Goal: Find specific page/section: Find specific page/section

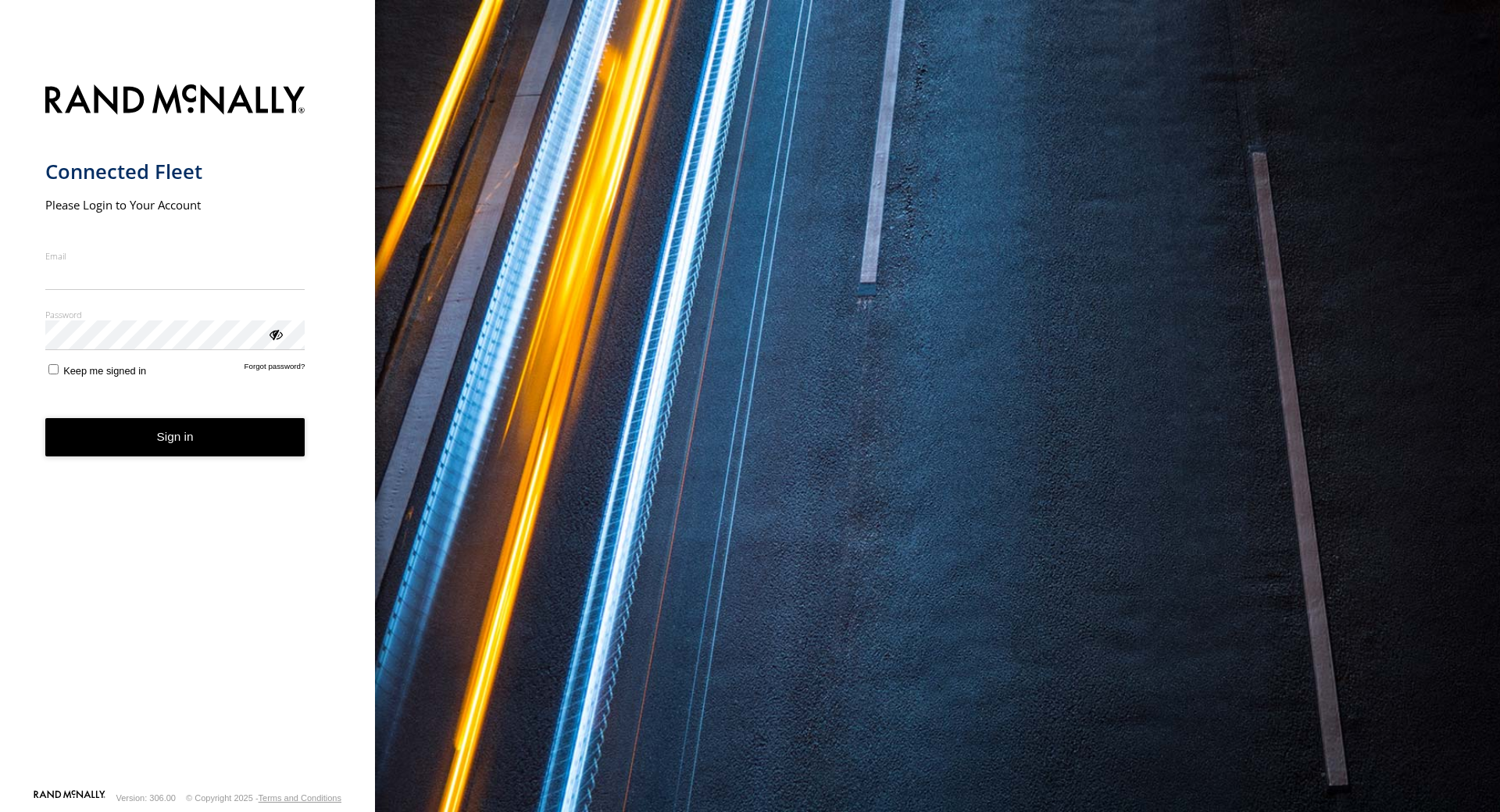
type input "**********"
click at [205, 445] on button "Sign in" at bounding box center [175, 437] width 260 height 38
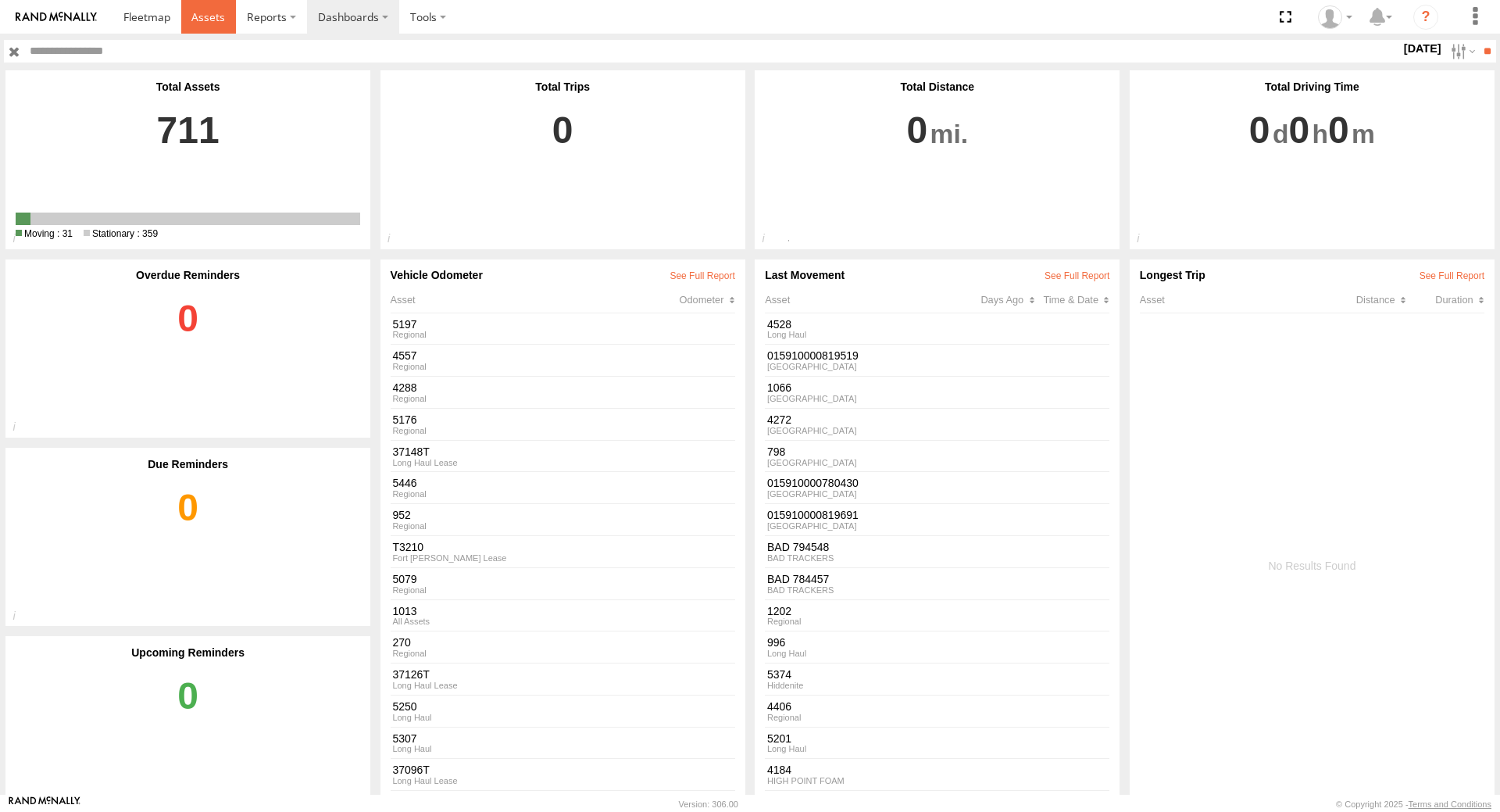
click at [211, 13] on span at bounding box center [208, 16] width 34 height 15
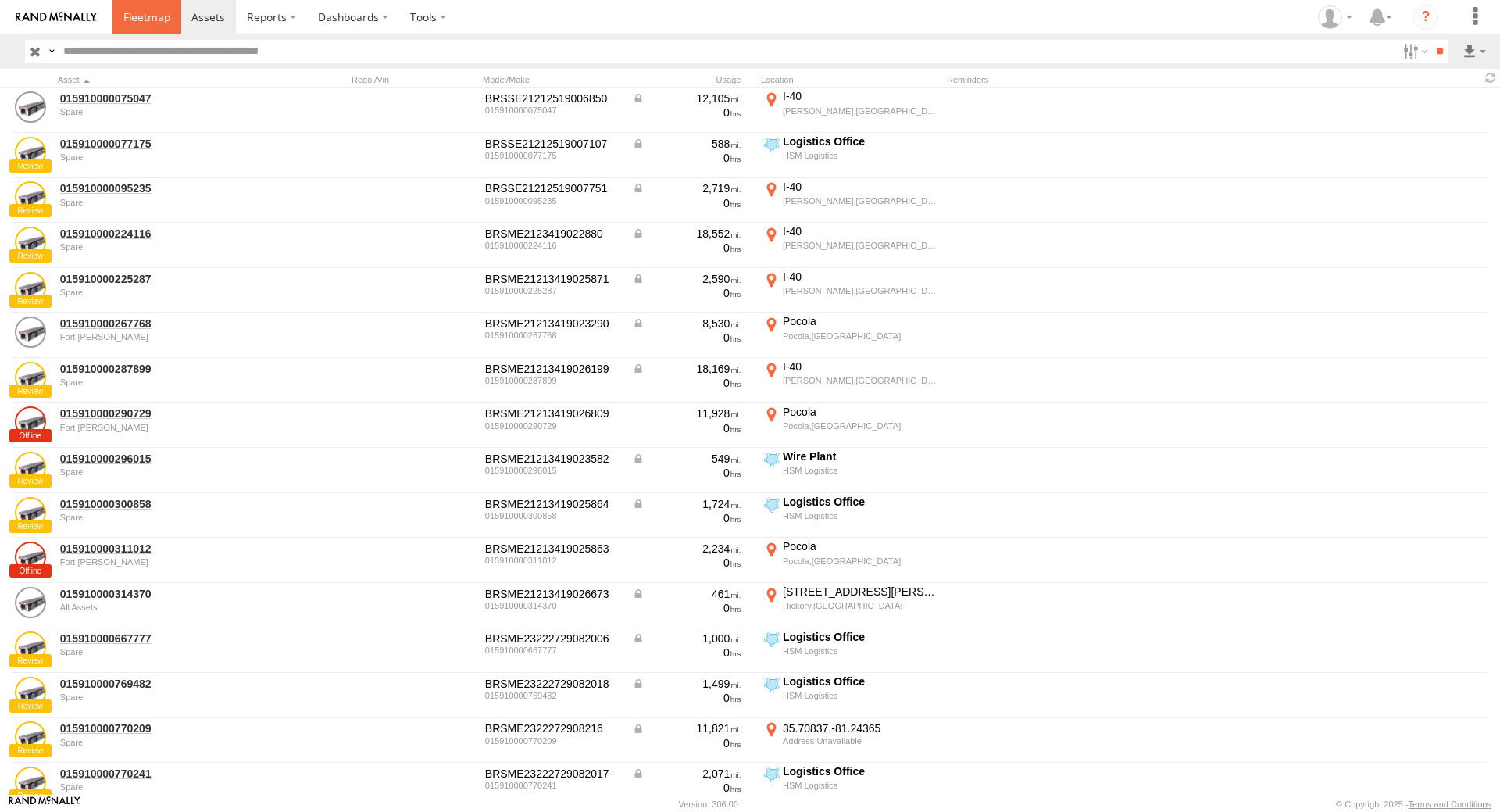
click at [155, 15] on span at bounding box center [147, 16] width 46 height 15
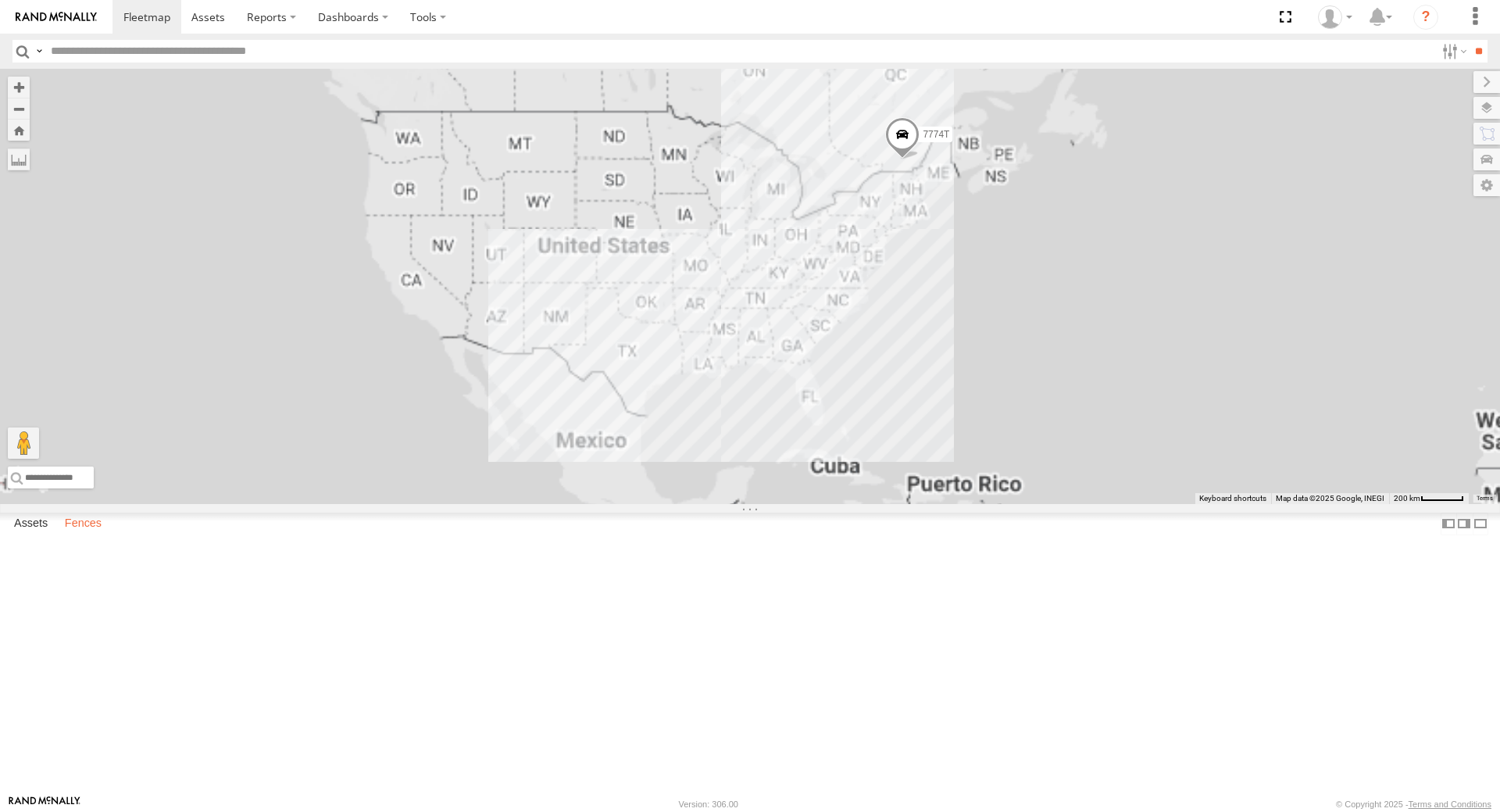
click at [85, 534] on label "Fences" at bounding box center [83, 523] width 53 height 21
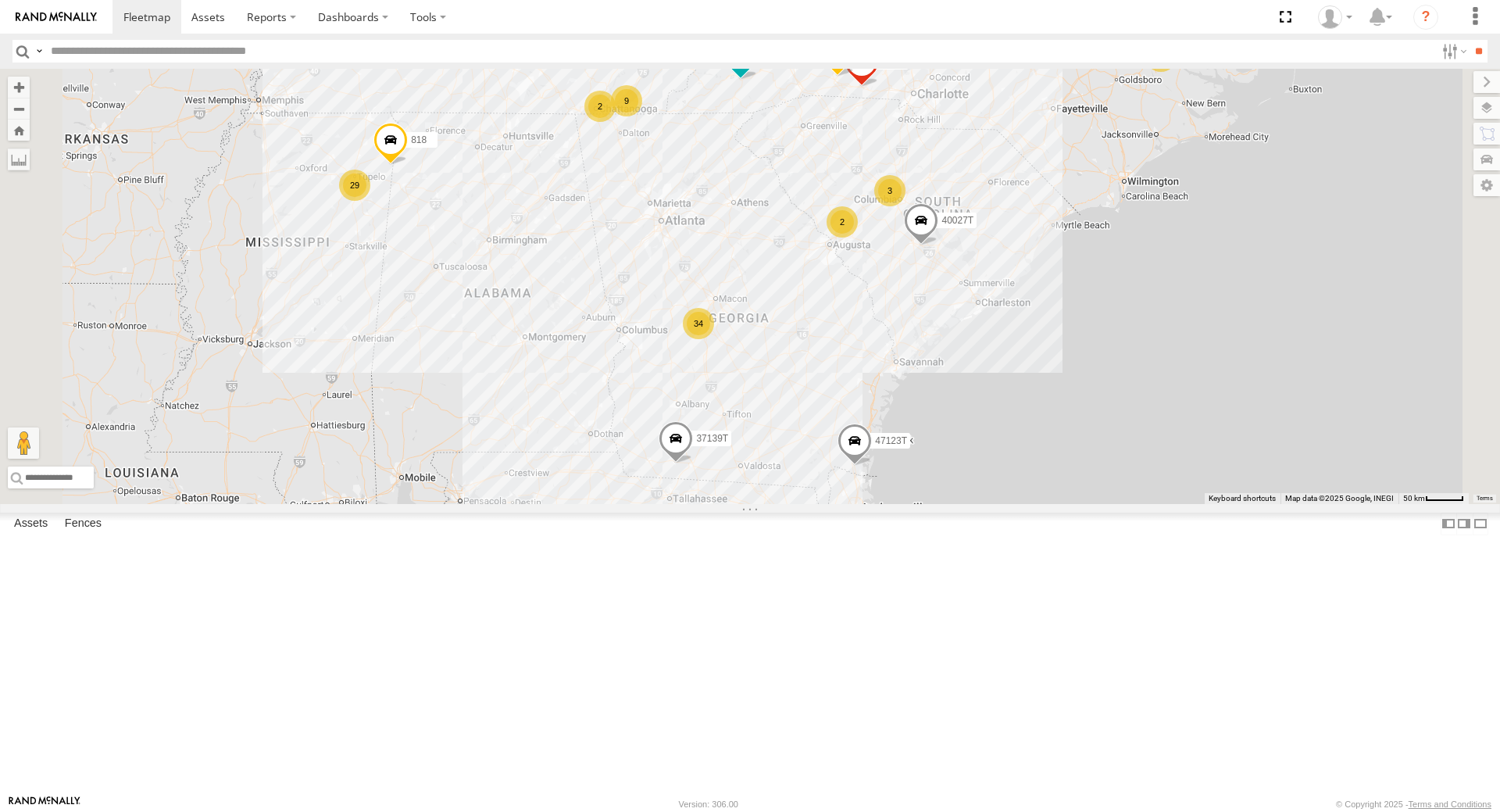
drag, startPoint x: 909, startPoint y: 510, endPoint x: 967, endPoint y: 517, distance: 58.4
click at [967, 504] on div "7774T T3214 5286 40022T 40084T T3201 BAD 305436 47123T 5381-Sold 37095T 37139T …" at bounding box center [750, 286] width 1500 height 435
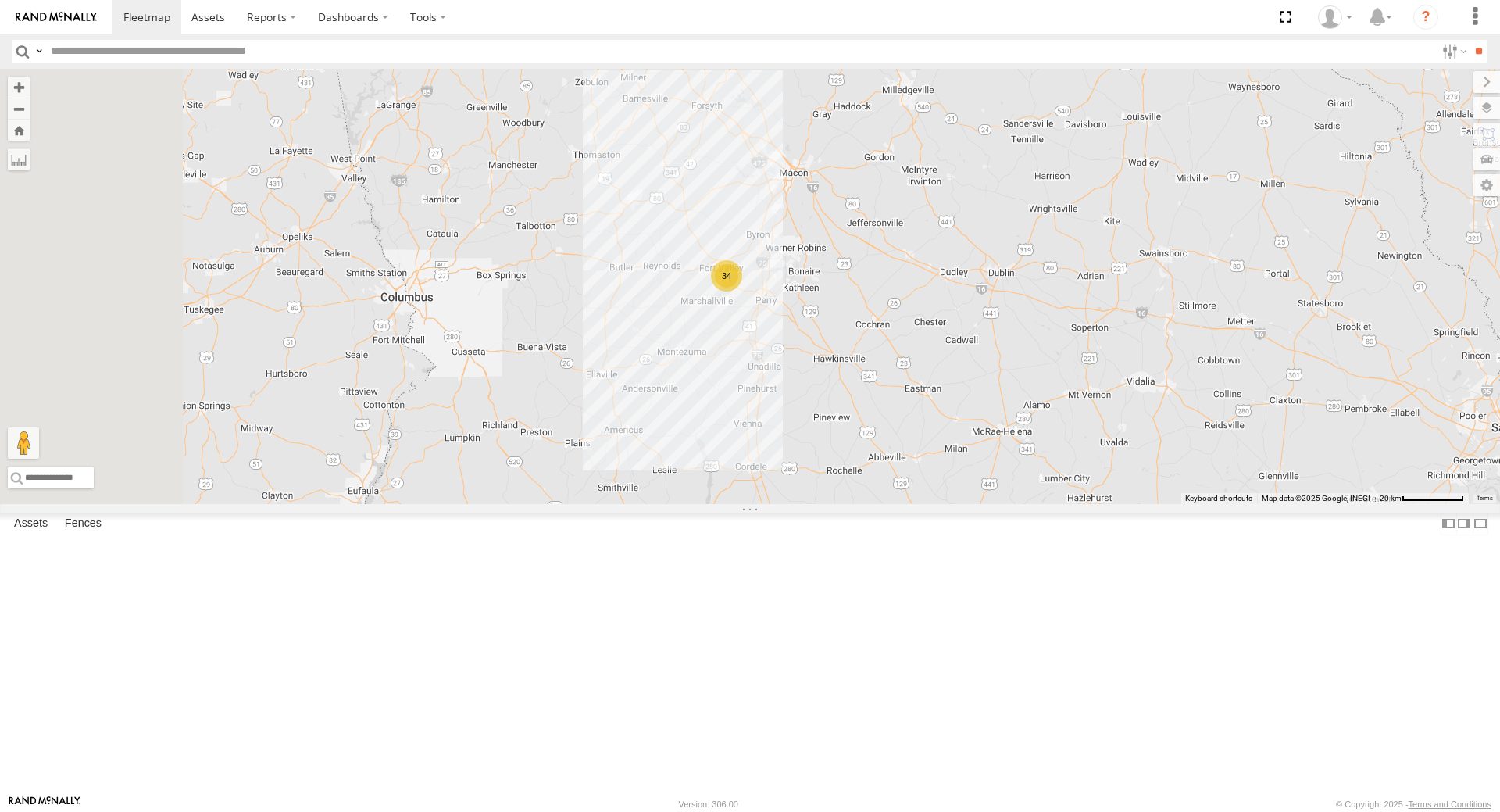
drag, startPoint x: 914, startPoint y: 448, endPoint x: 1066, endPoint y: 599, distance: 214.3
click at [1066, 504] on div "7774T T3214 5286 40022T 40084T T3201 BAD 305436 47123T 5381-Sold 37095T 37139T …" at bounding box center [750, 286] width 1500 height 435
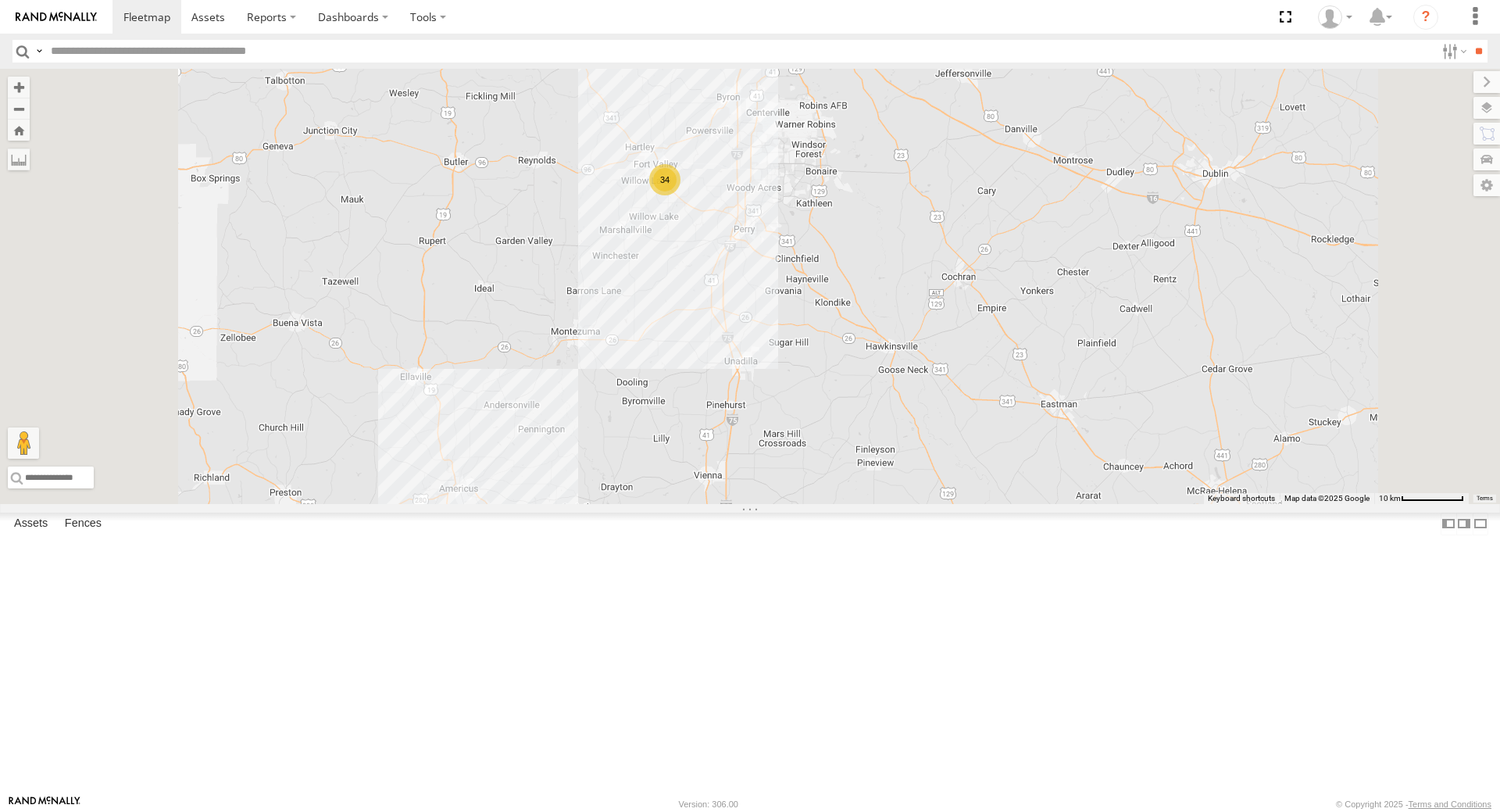
drag, startPoint x: 915, startPoint y: 445, endPoint x: 1082, endPoint y: 609, distance: 234.1
click at [1081, 504] on div "7774T T3214 5286 40022T 40084T T3201 BAD 305436 47123T 5381-Sold 37095T 37139T …" at bounding box center [750, 286] width 1500 height 435
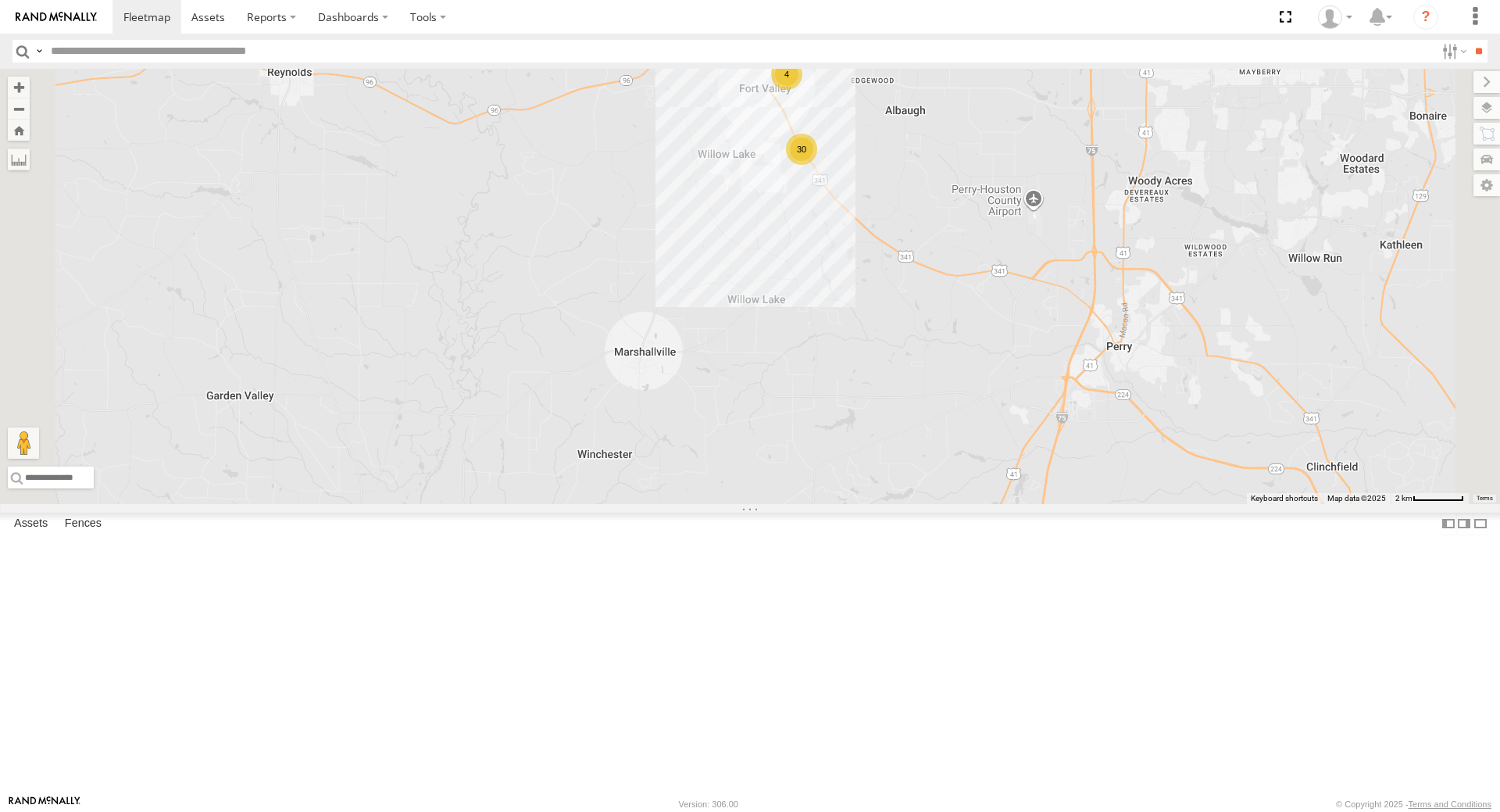
drag, startPoint x: 1018, startPoint y: 410, endPoint x: 1161, endPoint y: 741, distance: 360.6
click at [1152, 504] on div "7774T T3214 5286 40022T 40084T T3201 BAD 305436 47123T 5381-Sold 37095T 37139T …" at bounding box center [750, 286] width 1500 height 435
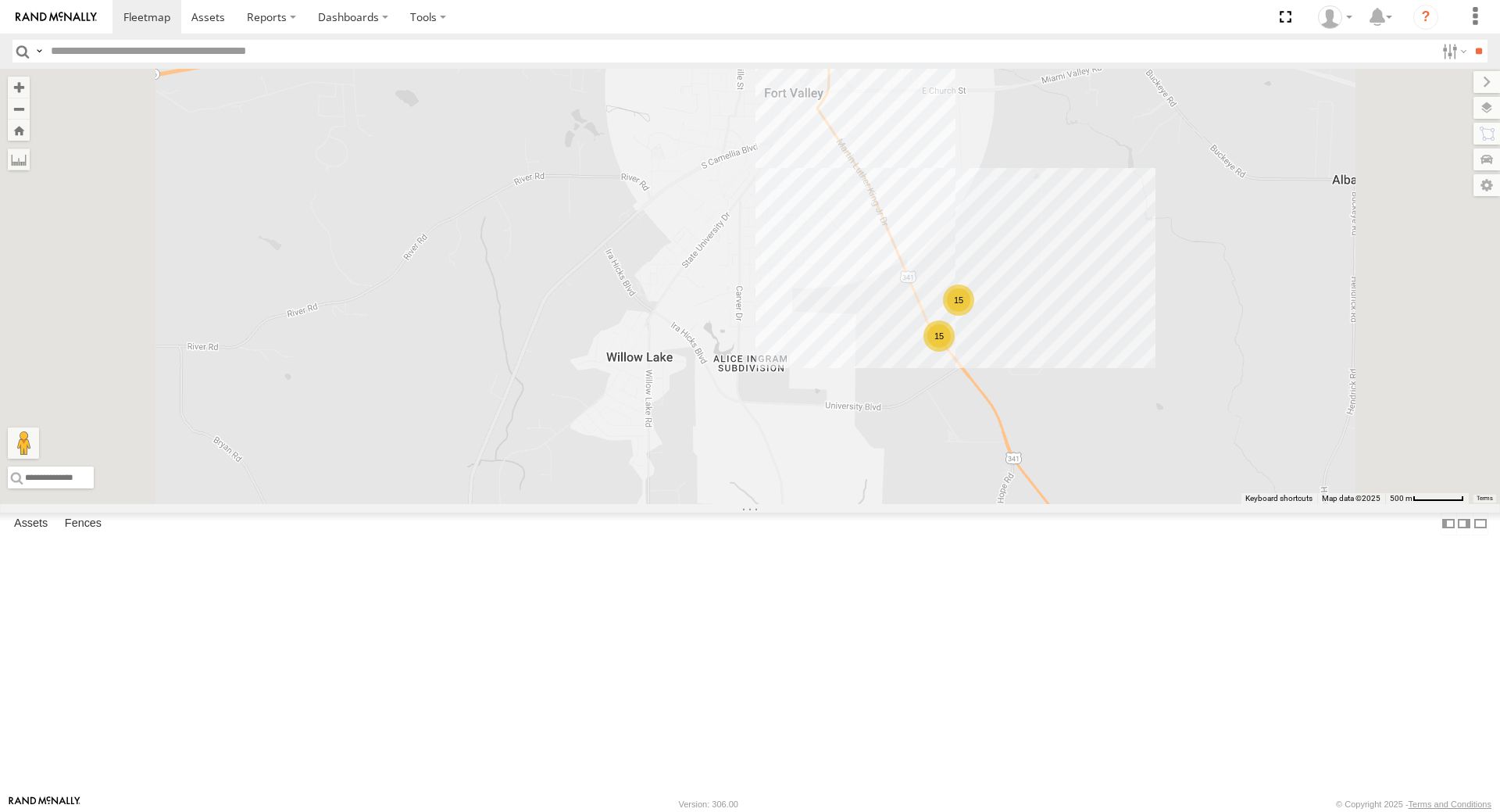
drag, startPoint x: 1159, startPoint y: 601, endPoint x: 1170, endPoint y: 747, distance: 146.4
click at [1170, 504] on div "7774T T3214 5286 40022T 40084T T3201 BAD 305436 47123T 5381-Sold 37095T 37139T …" at bounding box center [750, 286] width 1500 height 435
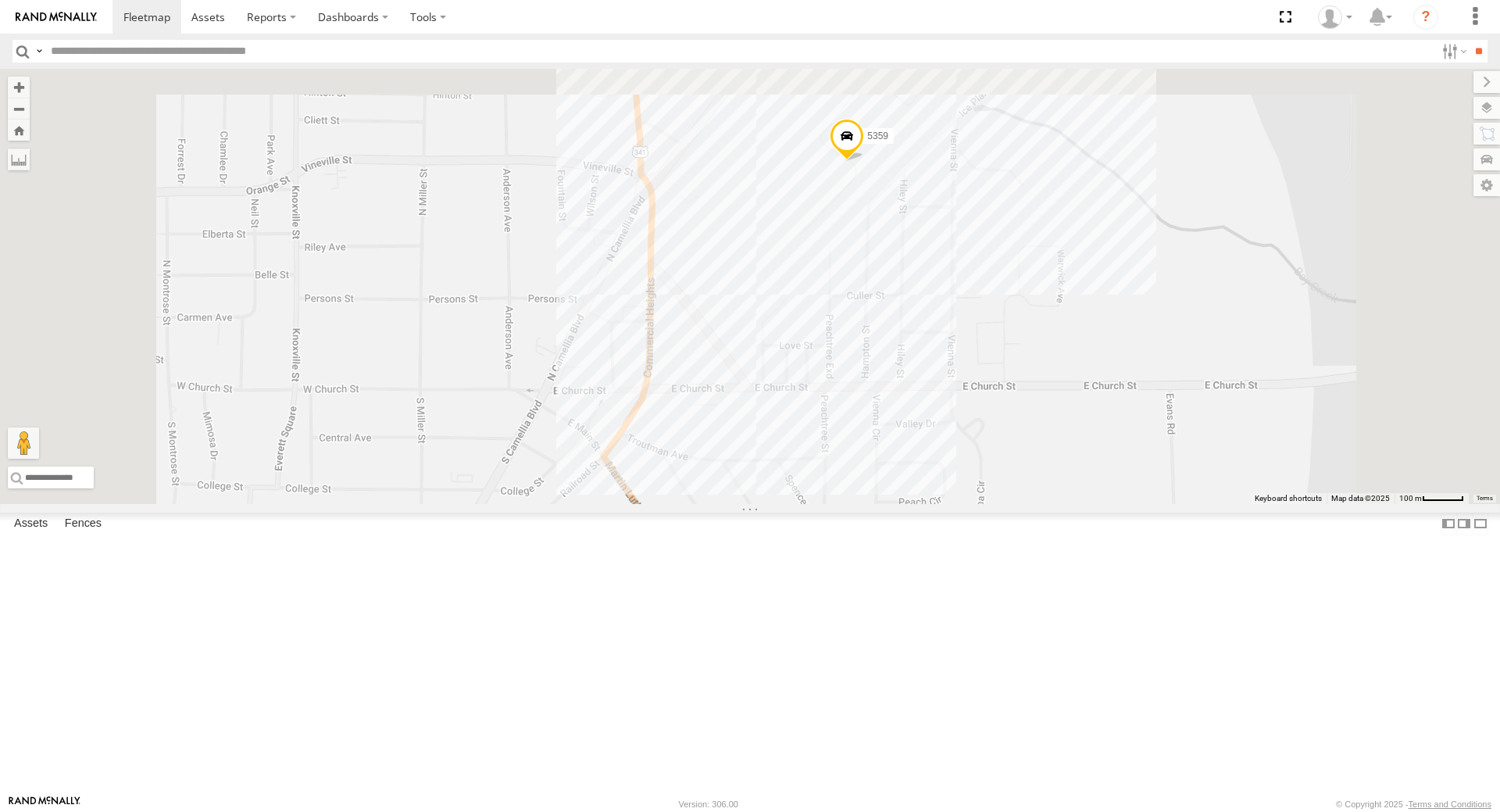
drag, startPoint x: 1179, startPoint y: 134, endPoint x: 1250, endPoint y: 682, distance: 552.6
click at [1240, 504] on div "7774T T3214 5286 40022T 40084T T3201 BAD 305436 47123T 5381-Sold 37095T 37139T …" at bounding box center [750, 286] width 1500 height 435
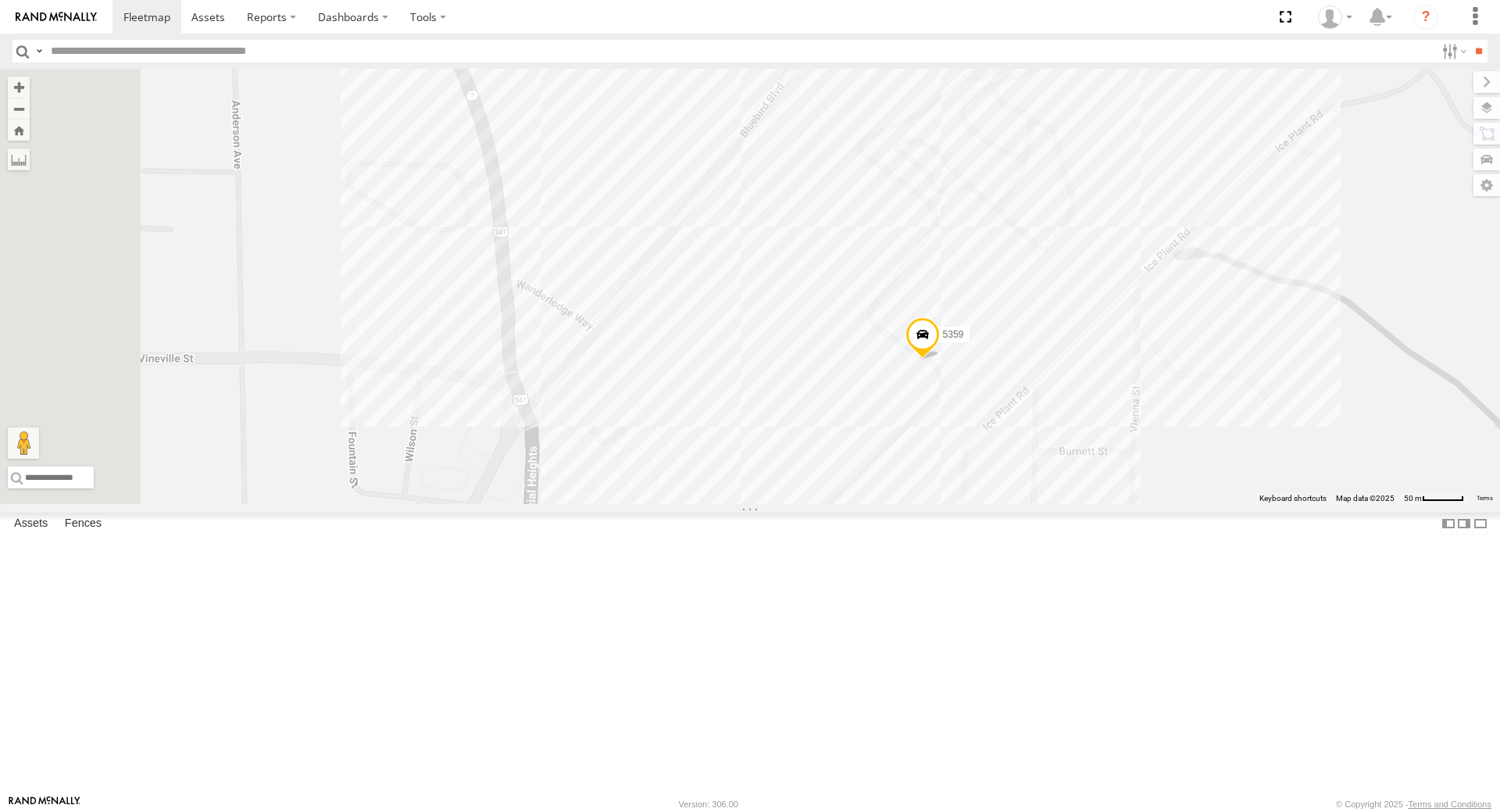
drag, startPoint x: 1030, startPoint y: 464, endPoint x: 1196, endPoint y: 691, distance: 281.2
click at [1196, 504] on div "7774T T3214 5286 40022T 40084T T3201 BAD 305436 47123T 5381-Sold 37095T 37139T …" at bounding box center [750, 286] width 1500 height 435
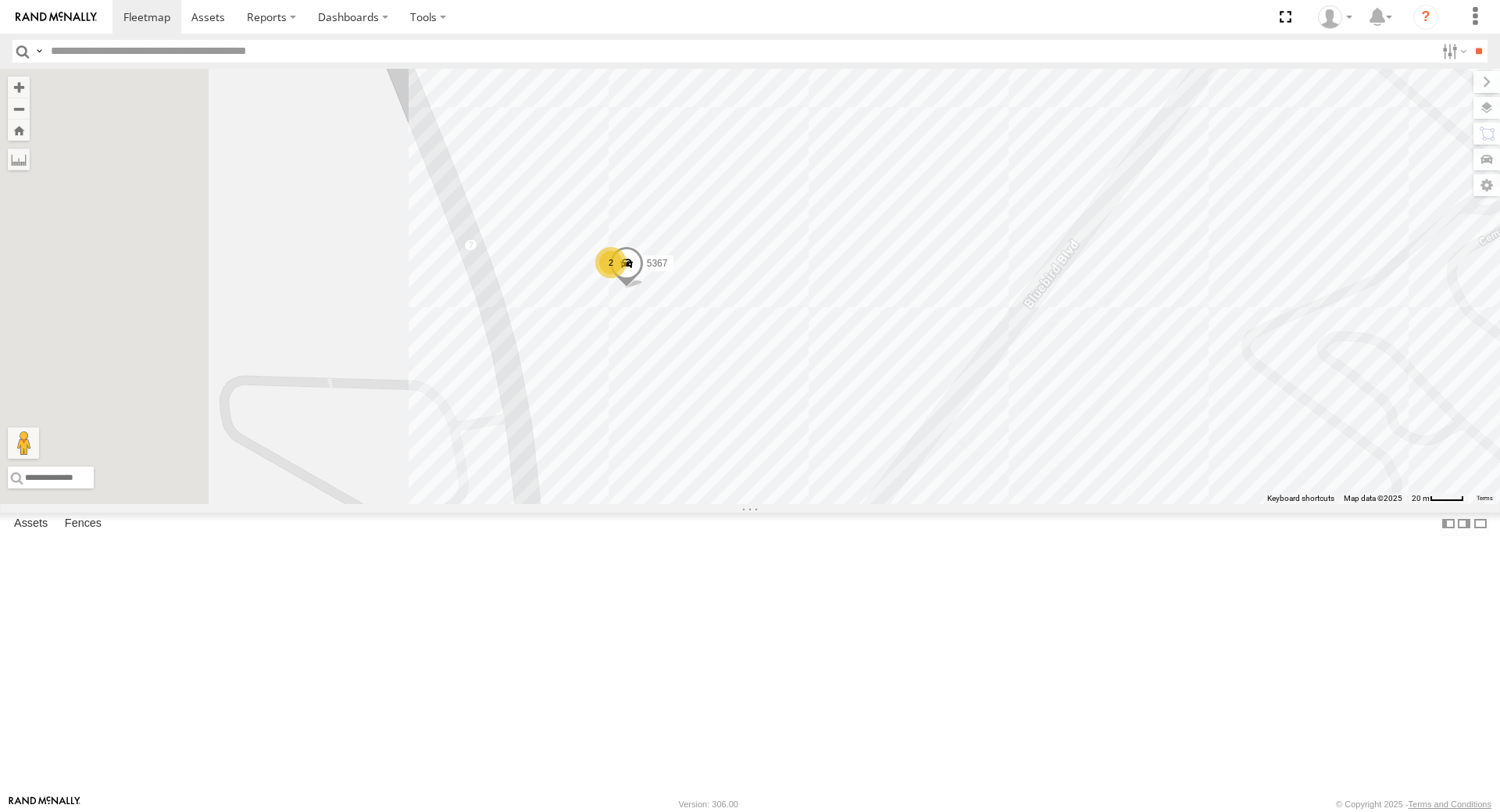
drag, startPoint x: 750, startPoint y: 288, endPoint x: 921, endPoint y: 491, distance: 265.4
click at [921, 491] on div "7774T T3214 5286 40022T 40084T T3201 BAD 305436 47123T 5381-Sold 37095T 37139T …" at bounding box center [750, 286] width 1500 height 435
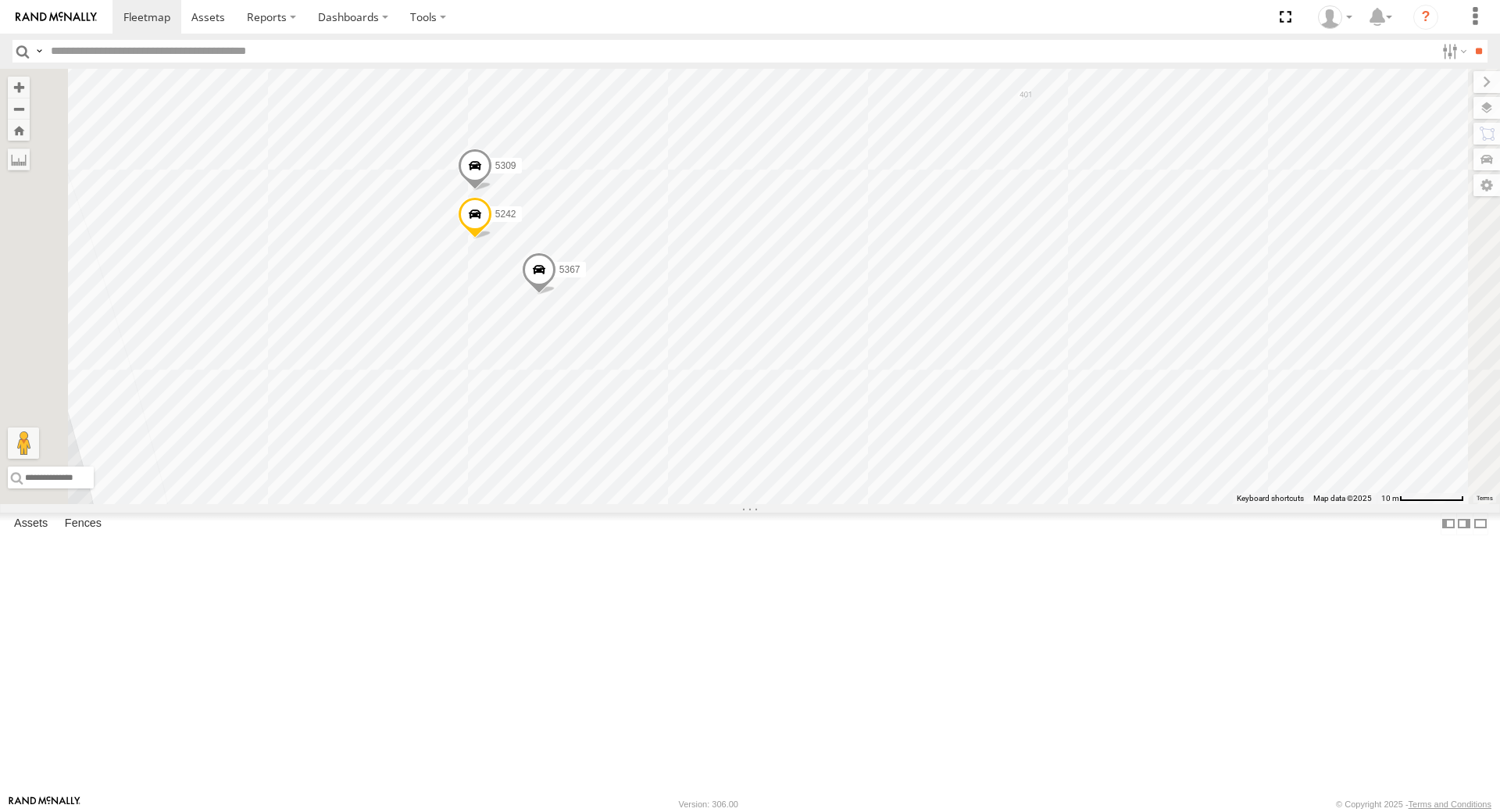
drag, startPoint x: 661, startPoint y: 387, endPoint x: 817, endPoint y: 488, distance: 185.8
click at [816, 488] on div "7774T T3214 5286 40022T 40084T T3201 BAD 305436 47123T 5381-Sold 37095T 37139T …" at bounding box center [750, 286] width 1500 height 435
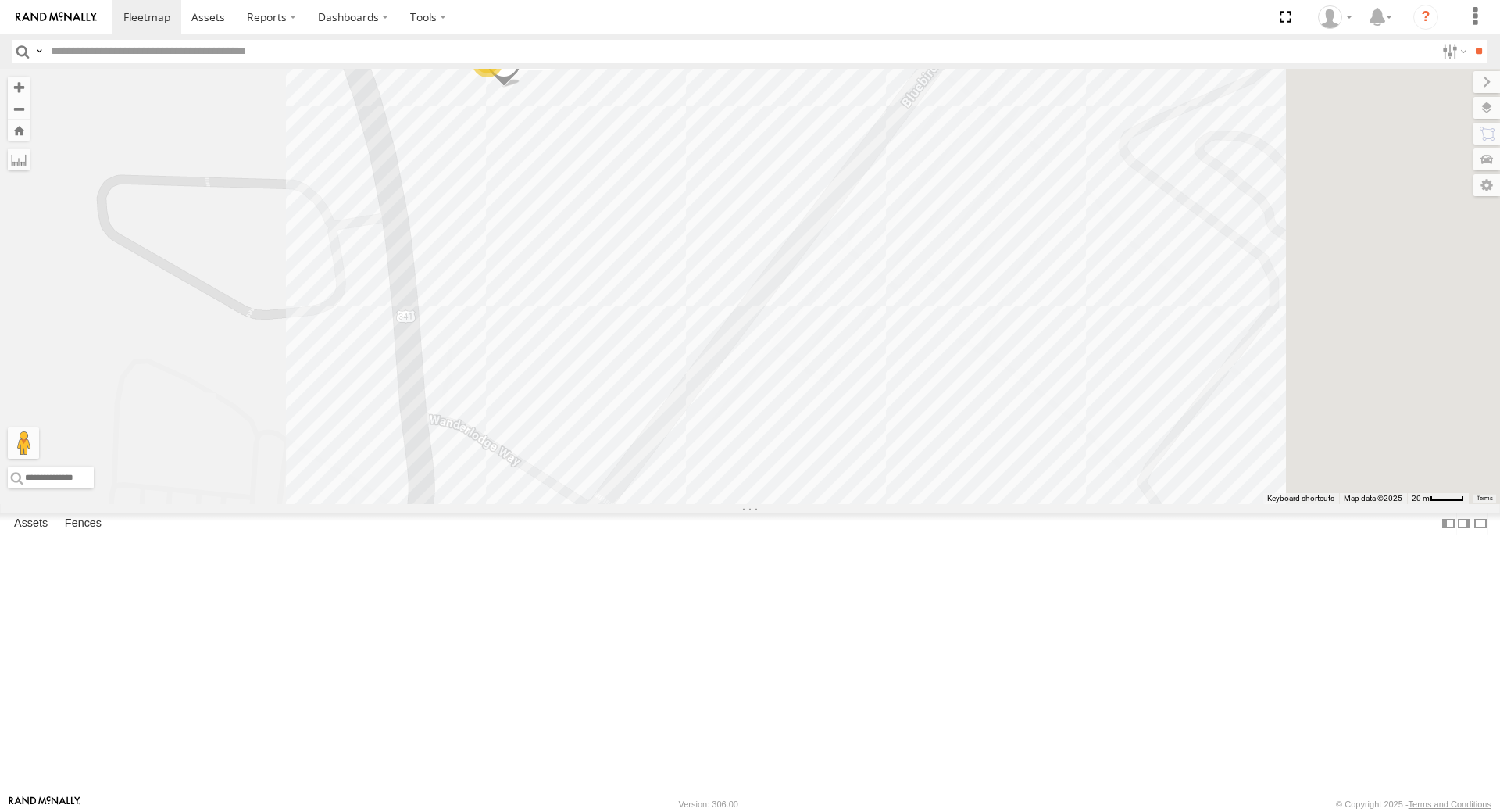
drag, startPoint x: 1326, startPoint y: 537, endPoint x: 754, endPoint y: 289, distance: 623.4
click at [754, 289] on div "7774T T3214 5286 40022T 40084T T3201 BAD 305436 47123T 5381-Sold 37095T 37139T …" at bounding box center [750, 286] width 1500 height 435
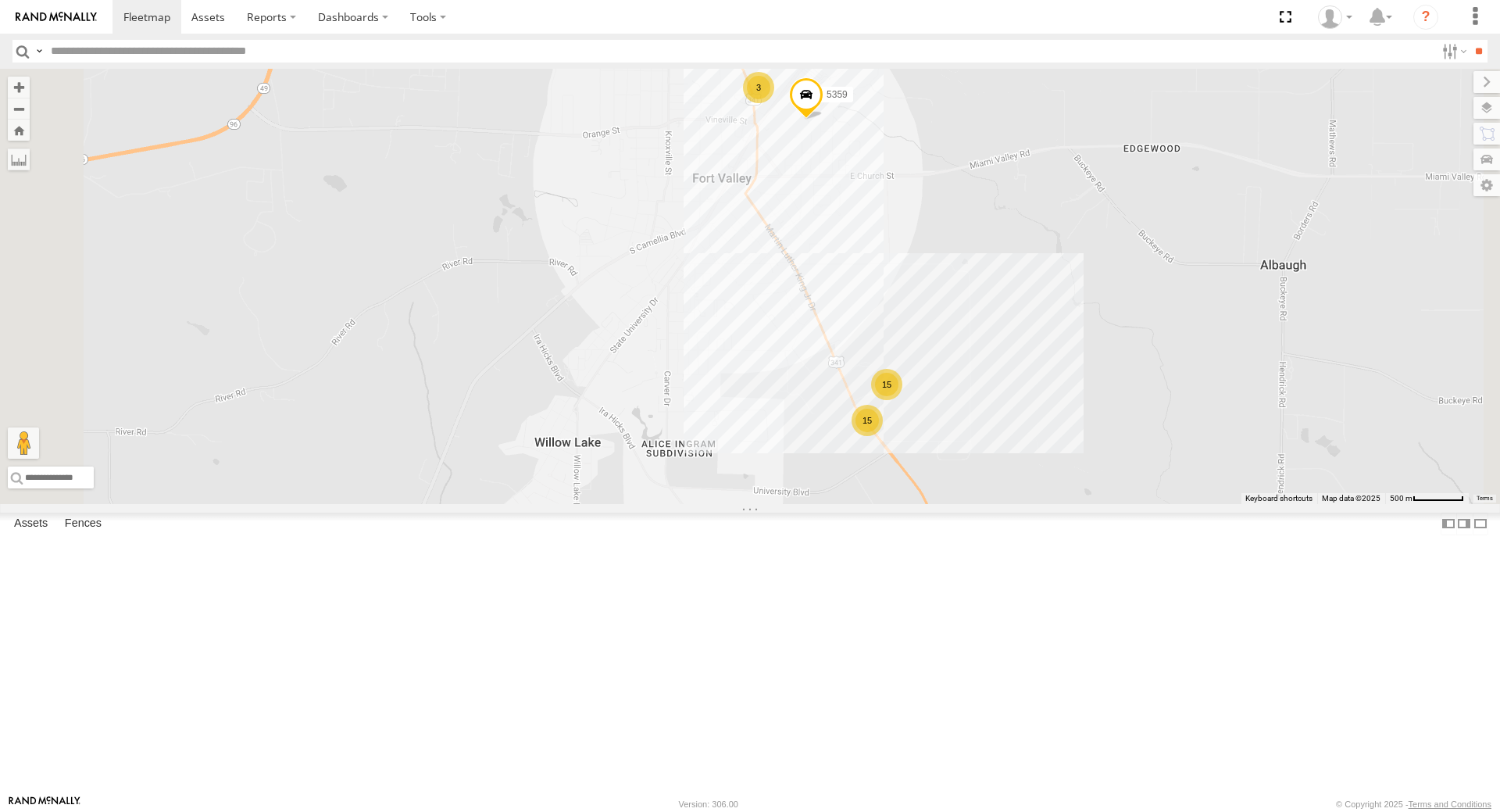
drag, startPoint x: 1206, startPoint y: 699, endPoint x: 1109, endPoint y: 471, distance: 247.8
click at [1109, 471] on div "7774T T3214 5286 40022T 40084T T3201 BAD 305436 47123T 5381-Sold 37095T 37139T …" at bounding box center [750, 286] width 1500 height 435
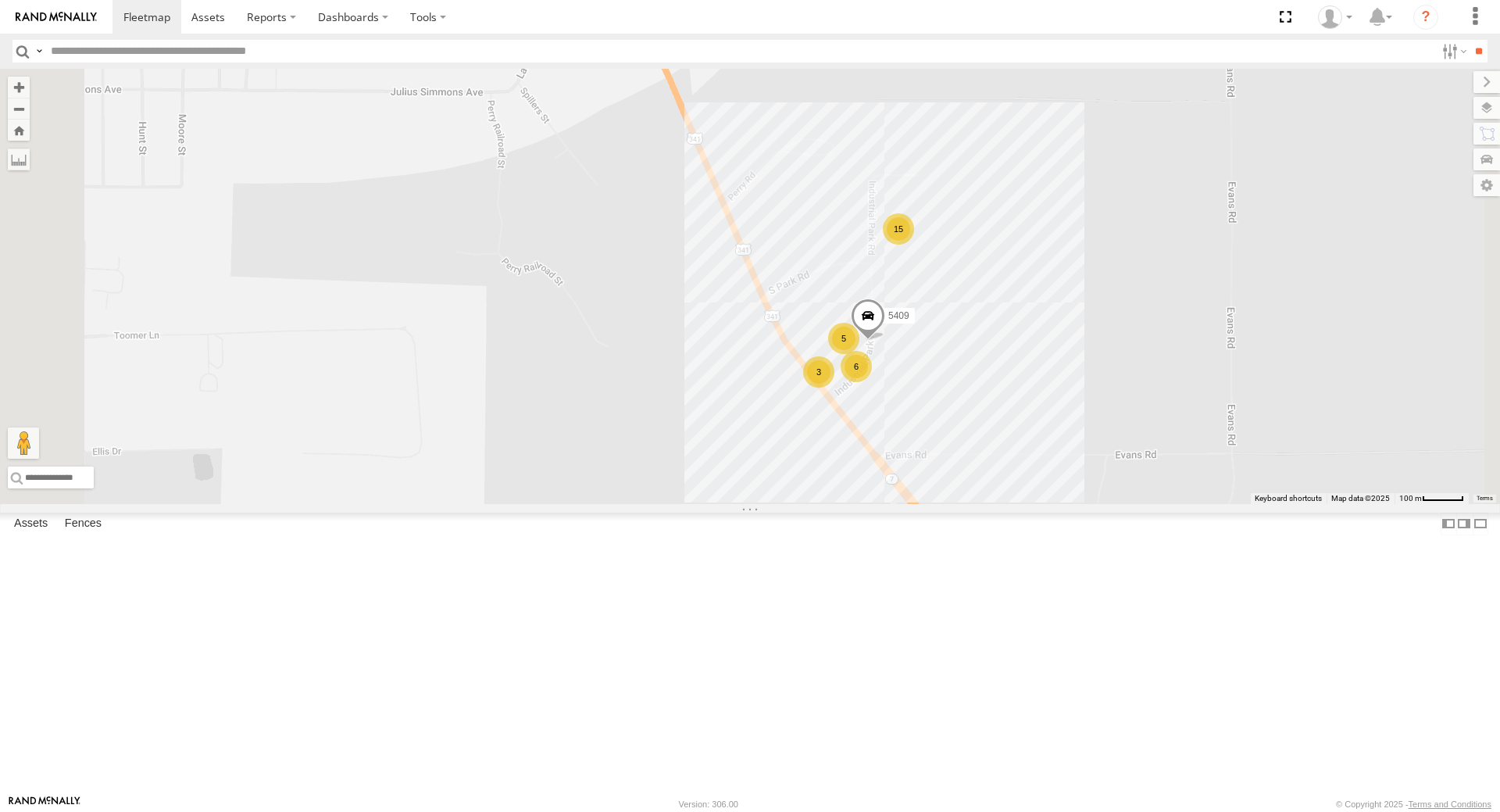
drag, startPoint x: 1017, startPoint y: 459, endPoint x: 1050, endPoint y: 595, distance: 139.9
click at [1050, 504] on div "7774T T3214 5286 40022T 40084T T3201 BAD 305436 47123T 5381-Sold 37095T 37139T …" at bounding box center [750, 286] width 1500 height 435
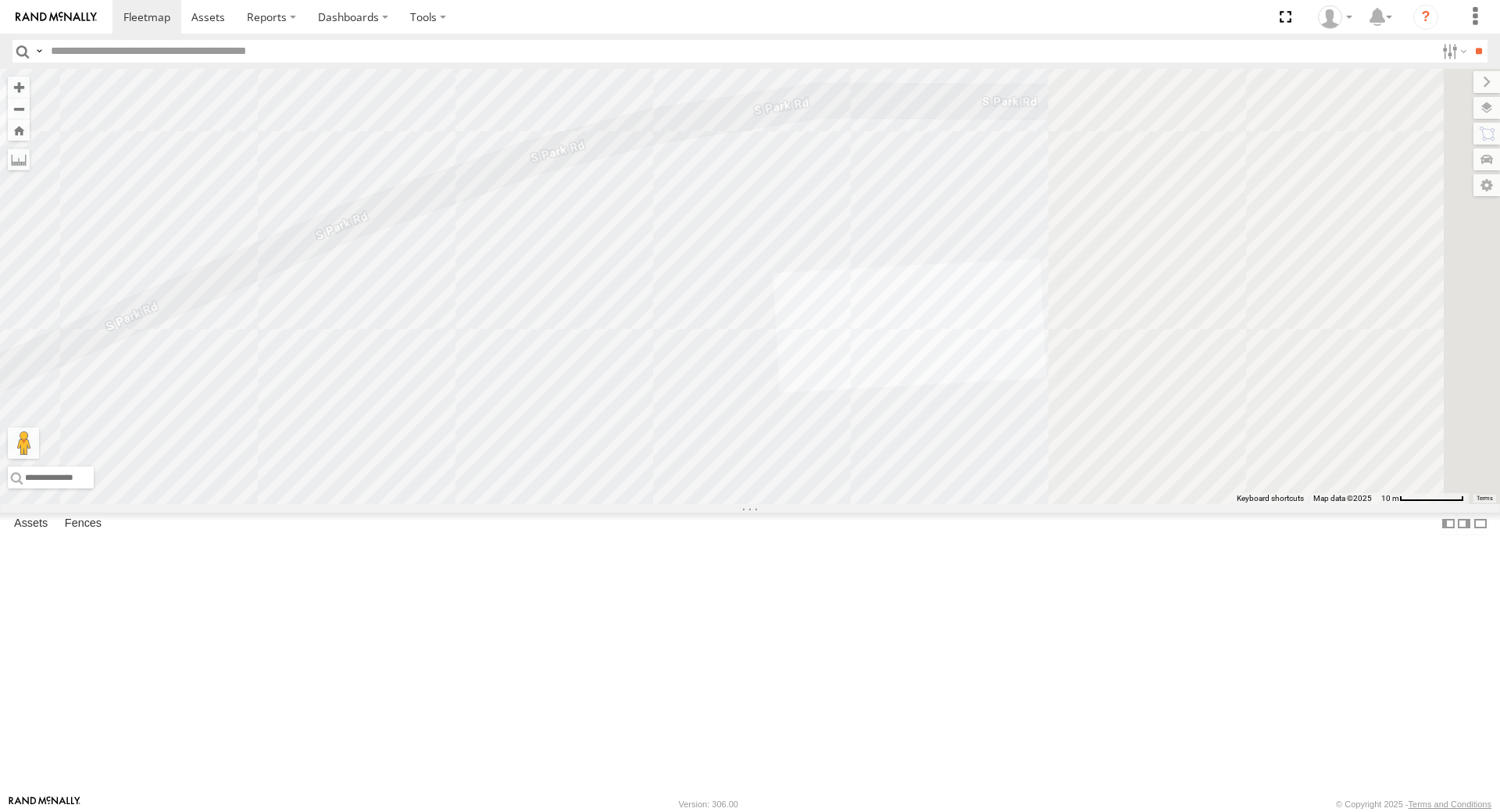
drag, startPoint x: 1354, startPoint y: 395, endPoint x: 623, endPoint y: 602, distance: 759.7
click at [650, 504] on div "7774T T3214 5286 40022T 40084T T3201 BAD 305436 47123T 5381-Sold 37095T 37139T …" at bounding box center [750, 286] width 1500 height 435
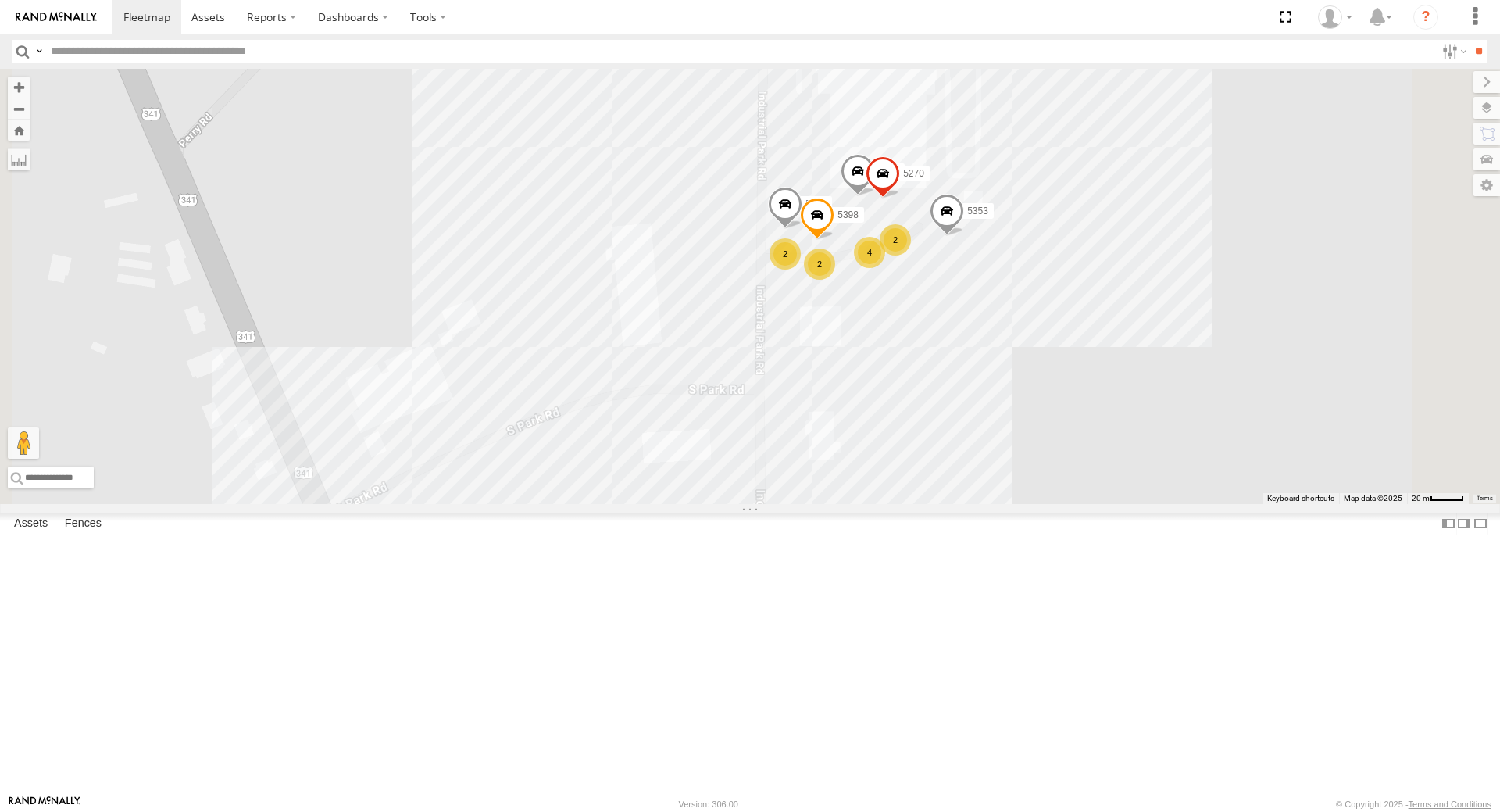
drag, startPoint x: 1065, startPoint y: 340, endPoint x: 1043, endPoint y: 494, distance: 155.6
click at [1043, 494] on div "7774T T3214 5286 40022T 40084T T3201 BAD 305436 47123T 5381-Sold 37095T 37139T …" at bounding box center [750, 286] width 1500 height 435
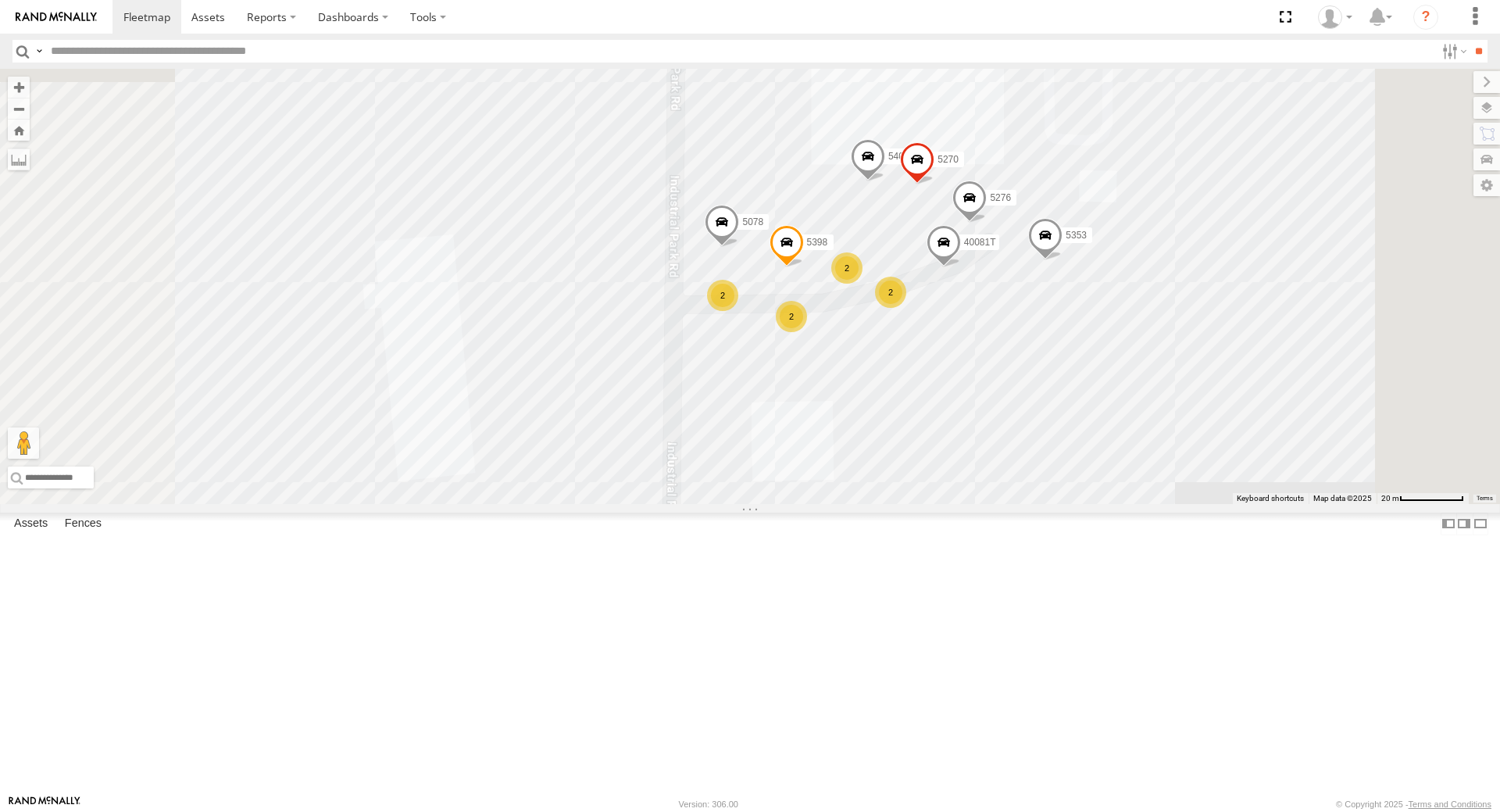
drag, startPoint x: 1059, startPoint y: 464, endPoint x: 1070, endPoint y: 498, distance: 35.7
click at [1070, 498] on div "7774T T3214 5286 40022T 40084T T3201 BAD 305436 47123T 5381-Sold 37095T 37139T …" at bounding box center [750, 286] width 1500 height 435
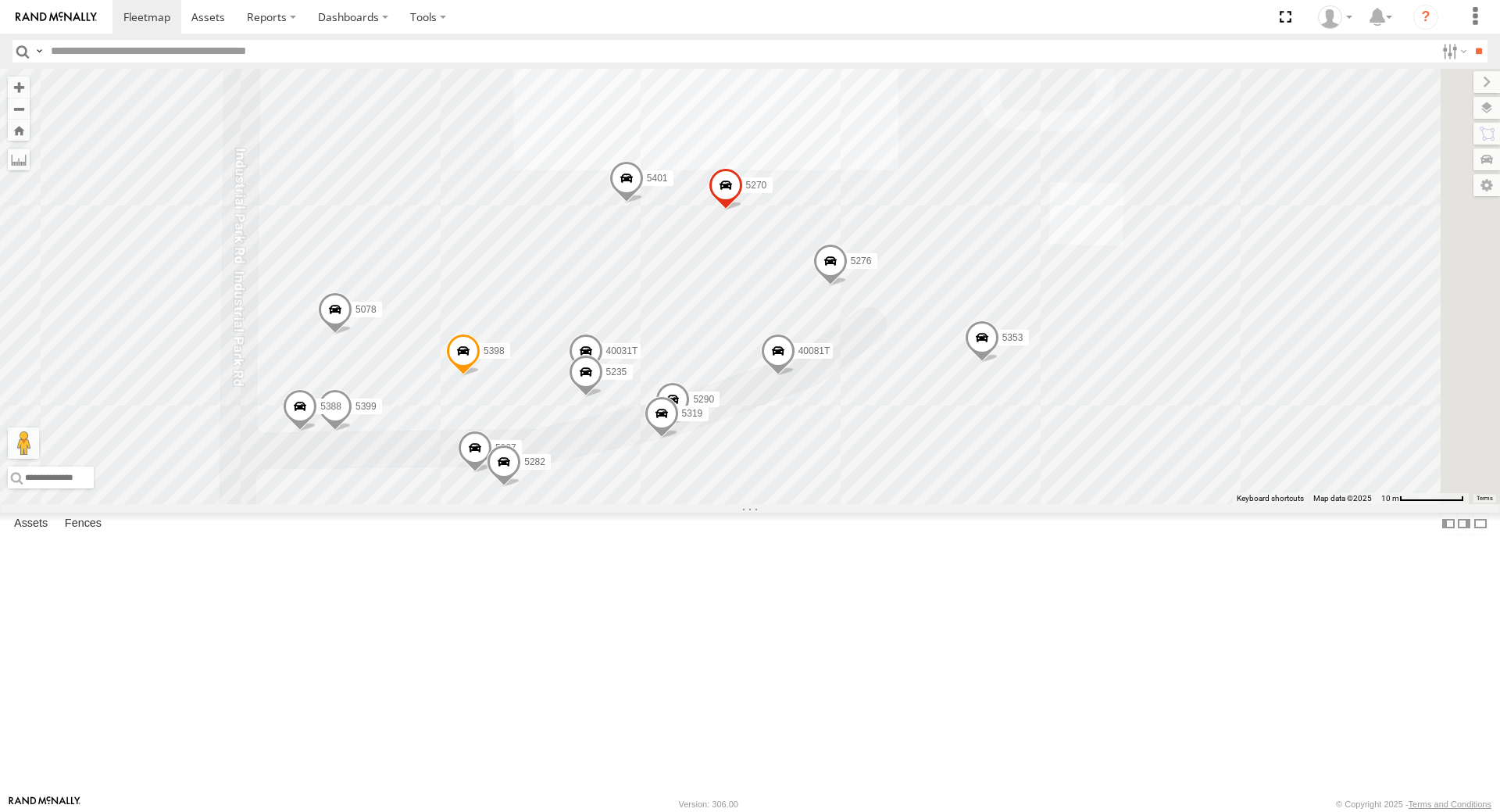
drag, startPoint x: 1299, startPoint y: 480, endPoint x: 1038, endPoint y: 603, distance: 288.5
click at [1038, 504] on div "7774T T3214 5286 40022T 40084T T3201 BAD 305436 47123T 5381-Sold 37095T 37139T …" at bounding box center [750, 286] width 1500 height 435
click at [750, 504] on div "7774T T3214 5286 40022T 40084T T3201 BAD 305436 47123T 5381-Sold 37095T 37139T …" at bounding box center [750, 286] width 1500 height 435
click at [594, 504] on div "7774T T3214 5286 40022T 40084T T3201 BAD 305436 47123T 5381-Sold 37095T 37139T …" at bounding box center [750, 286] width 1500 height 435
click at [521, 487] on span at bounding box center [504, 465] width 34 height 42
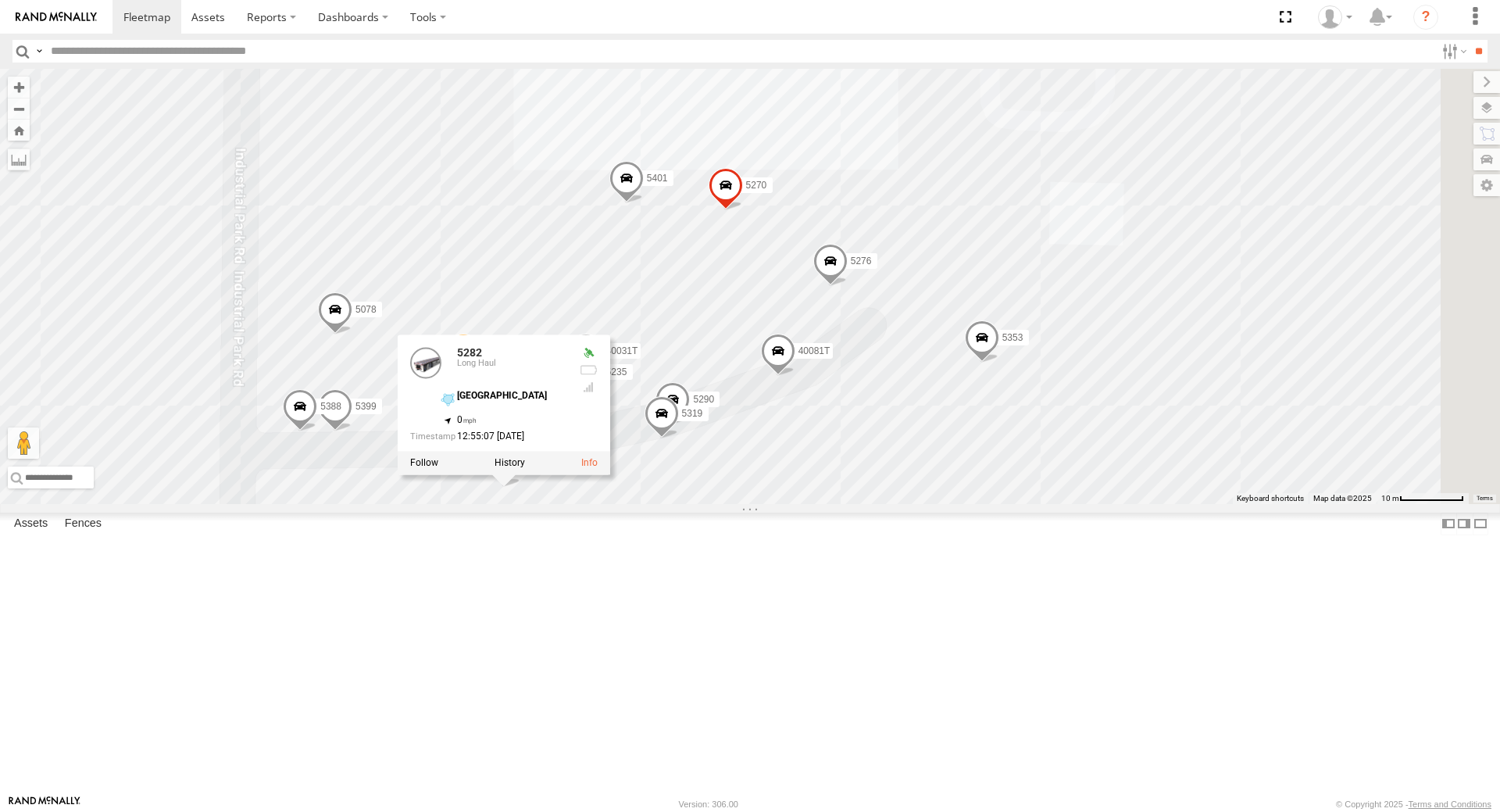
click at [842, 504] on div "7774T T3214 5286 40022T 40084T T3201 BAD 305436 47123T 5381-Sold 37095T 37139T …" at bounding box center [750, 286] width 1500 height 435
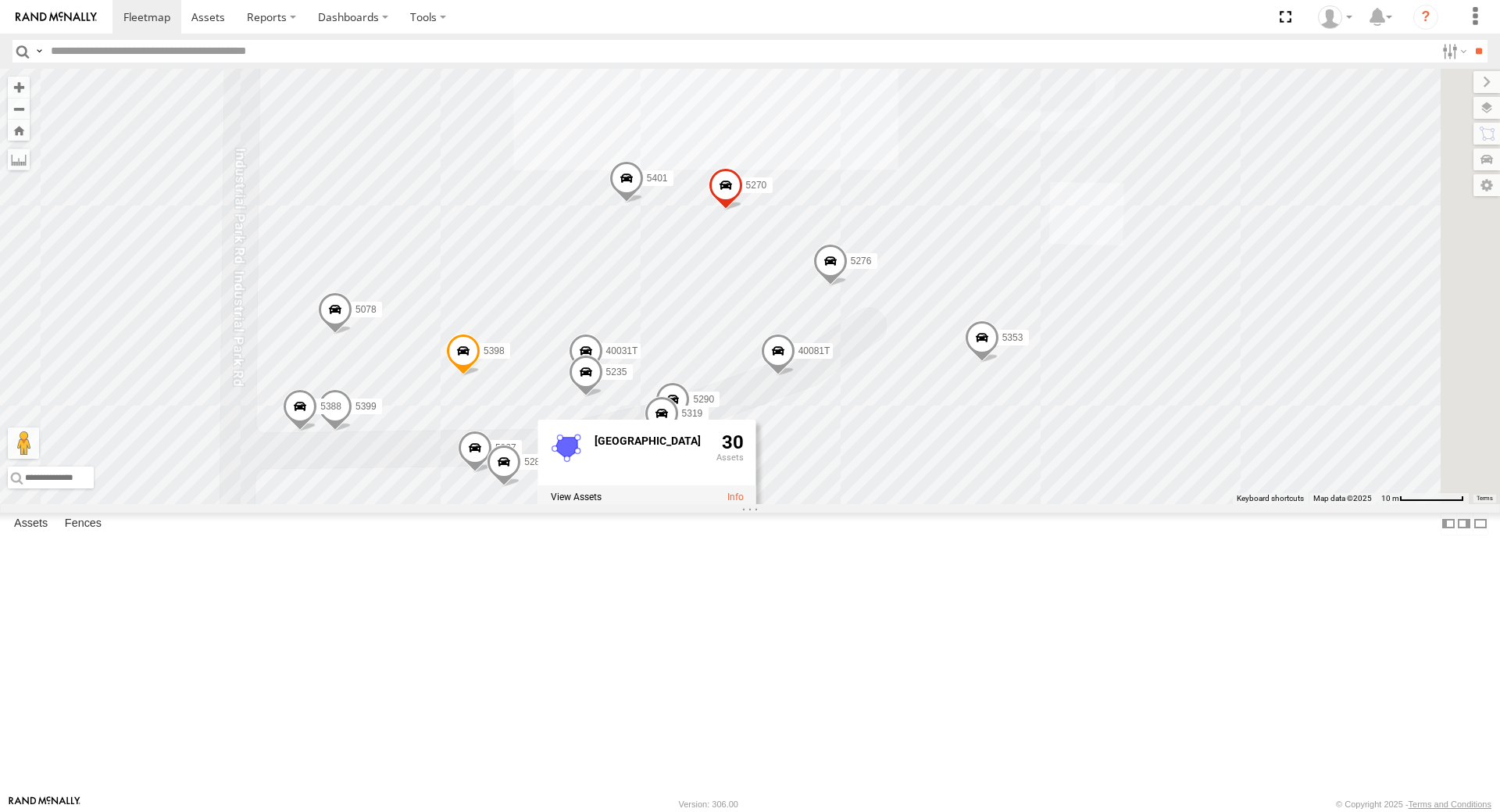
click at [492, 473] on span at bounding box center [474, 451] width 34 height 42
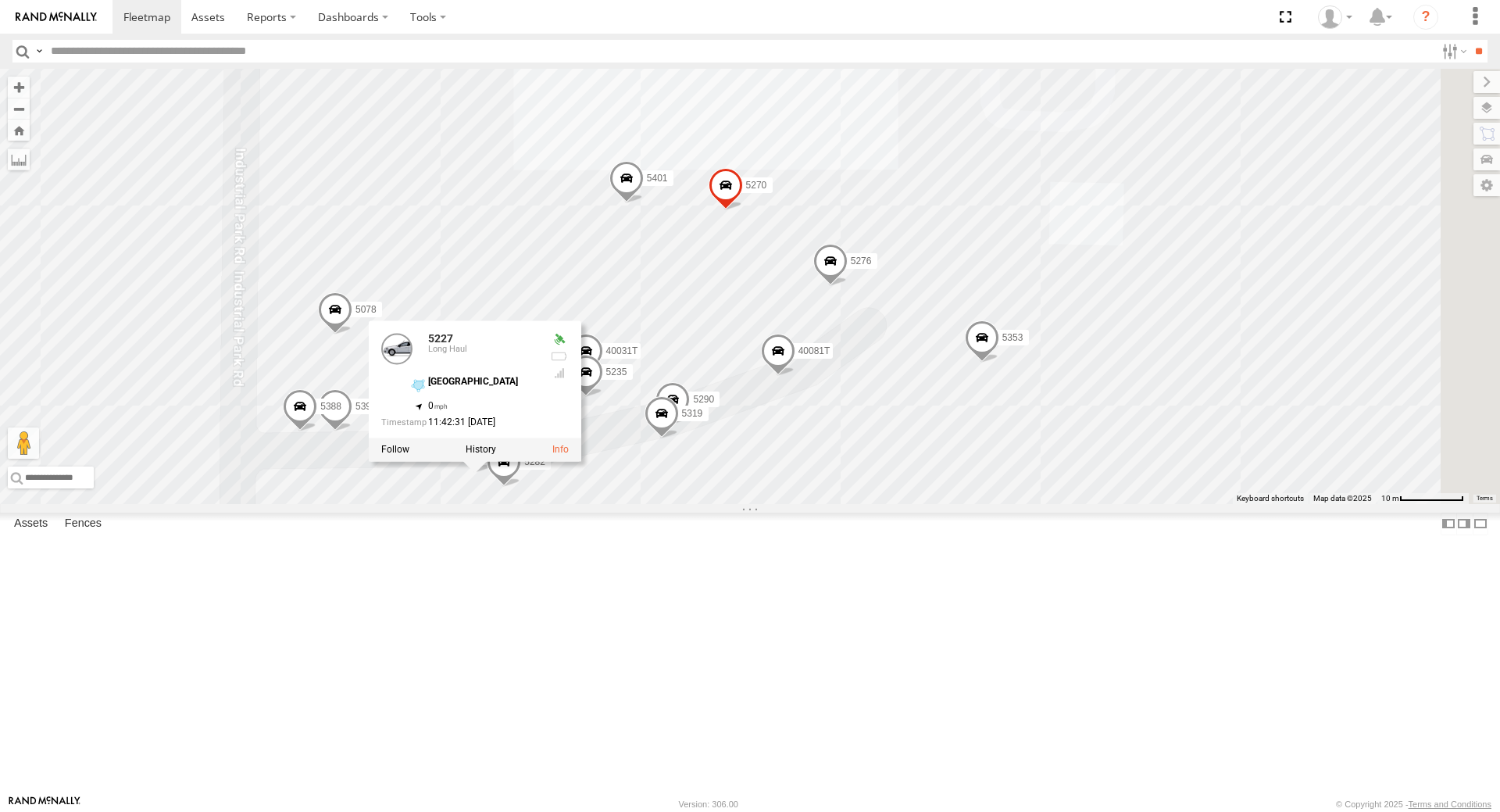
click at [1154, 504] on div "7774T T3214 5286 40022T 40084T T3201 BAD 305436 47123T 5381-Sold 37095T 37139T …" at bounding box center [750, 286] width 1500 height 435
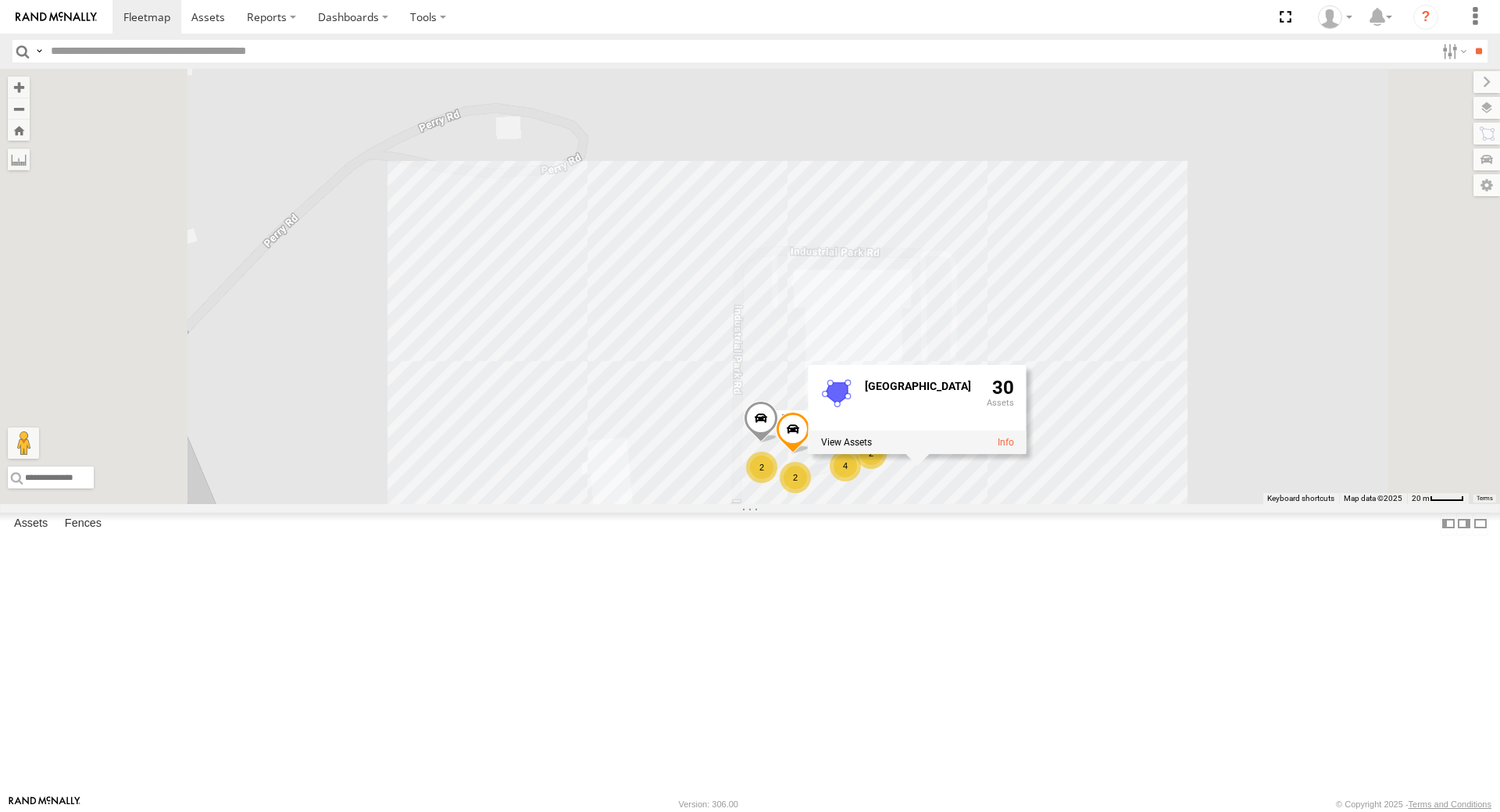
click at [1079, 454] on div "7774T T3214 5286 40022T 40084T T3201 BAD 305436 47123T 5381-Sold 37095T 37139T …" at bounding box center [750, 286] width 1500 height 435
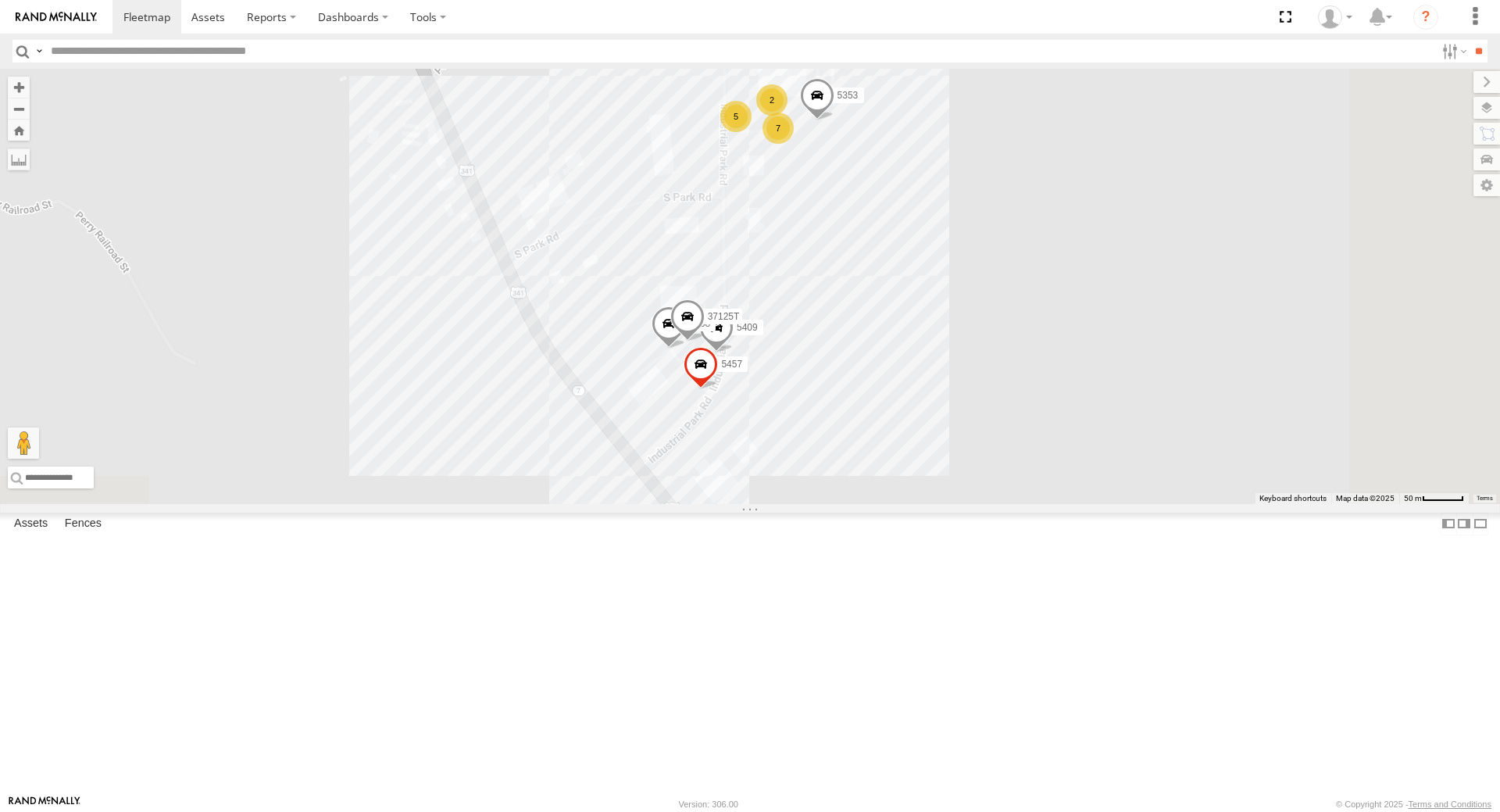
drag, startPoint x: 1018, startPoint y: 688, endPoint x: 932, endPoint y: 327, distance: 371.1
click at [932, 327] on div "7774T T3214 5286 40022T 40084T T3201 BAD 305436 47123T 5381-Sold 37095T 37139T …" at bounding box center [750, 286] width 1500 height 435
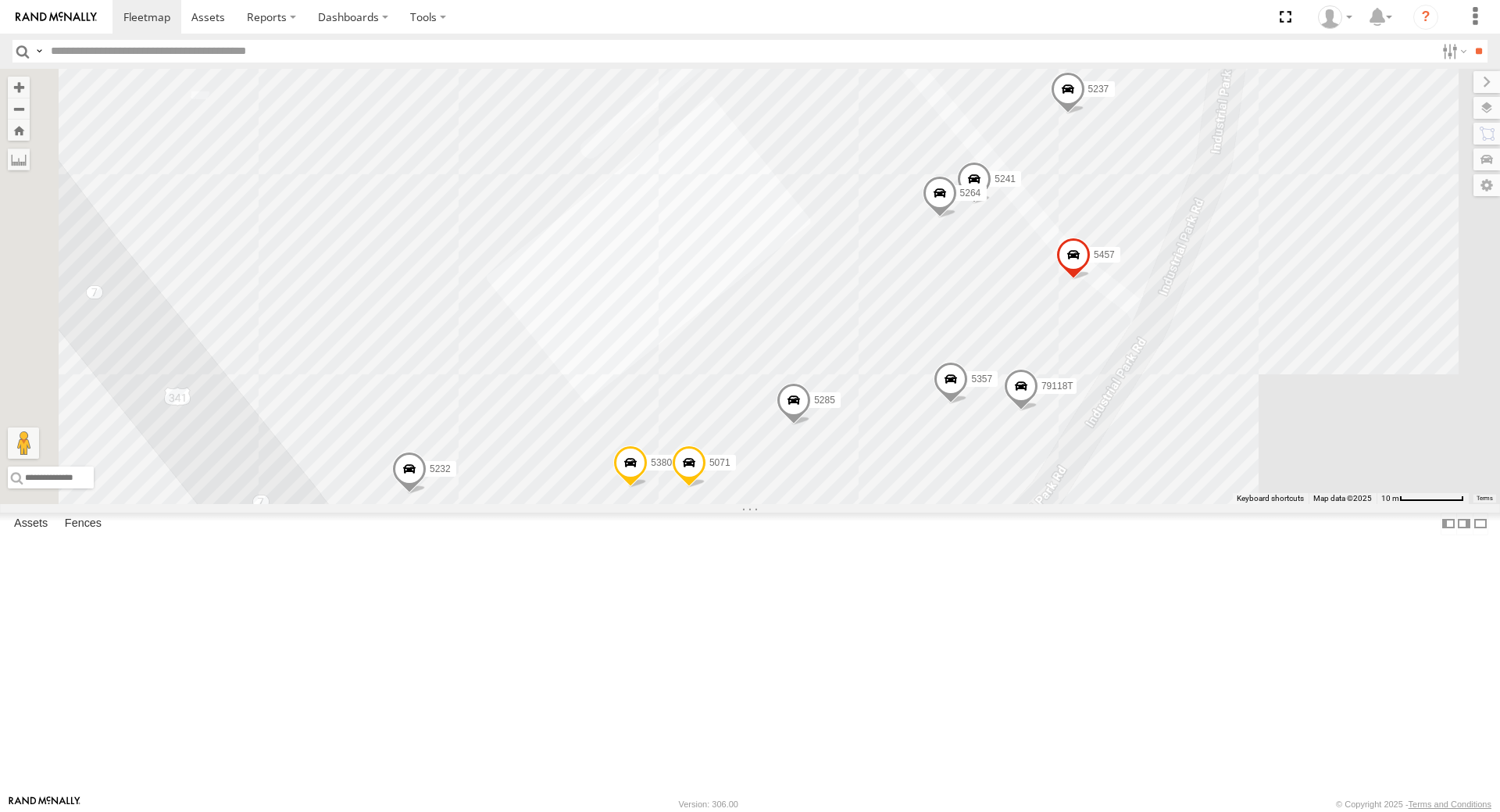
drag, startPoint x: 1115, startPoint y: 688, endPoint x: 1355, endPoint y: 439, distance: 345.8
click at [1355, 439] on div "7774T T3214 5286 40022T 40084T T3201 BAD 305436 47123T 5381-Sold 37095T 37139T …" at bounding box center [750, 286] width 1500 height 435
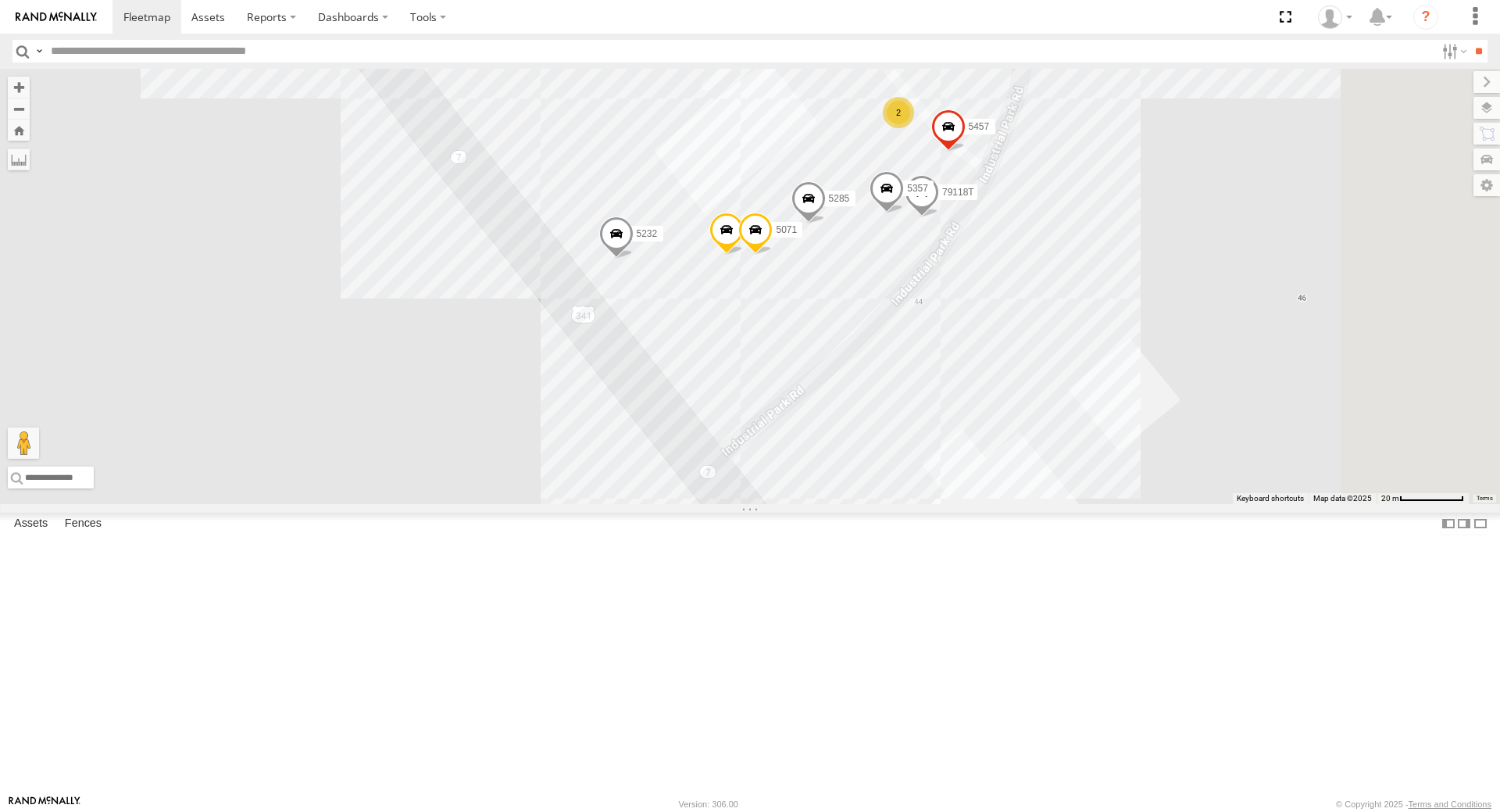
drag, startPoint x: 1197, startPoint y: 597, endPoint x: 1085, endPoint y: 465, distance: 173.1
click at [1086, 455] on div "7774T T3214 5286 40022T 40084T T3201 BAD 305436 47123T 5381-Sold 37095T 37139T …" at bounding box center [750, 286] width 1500 height 435
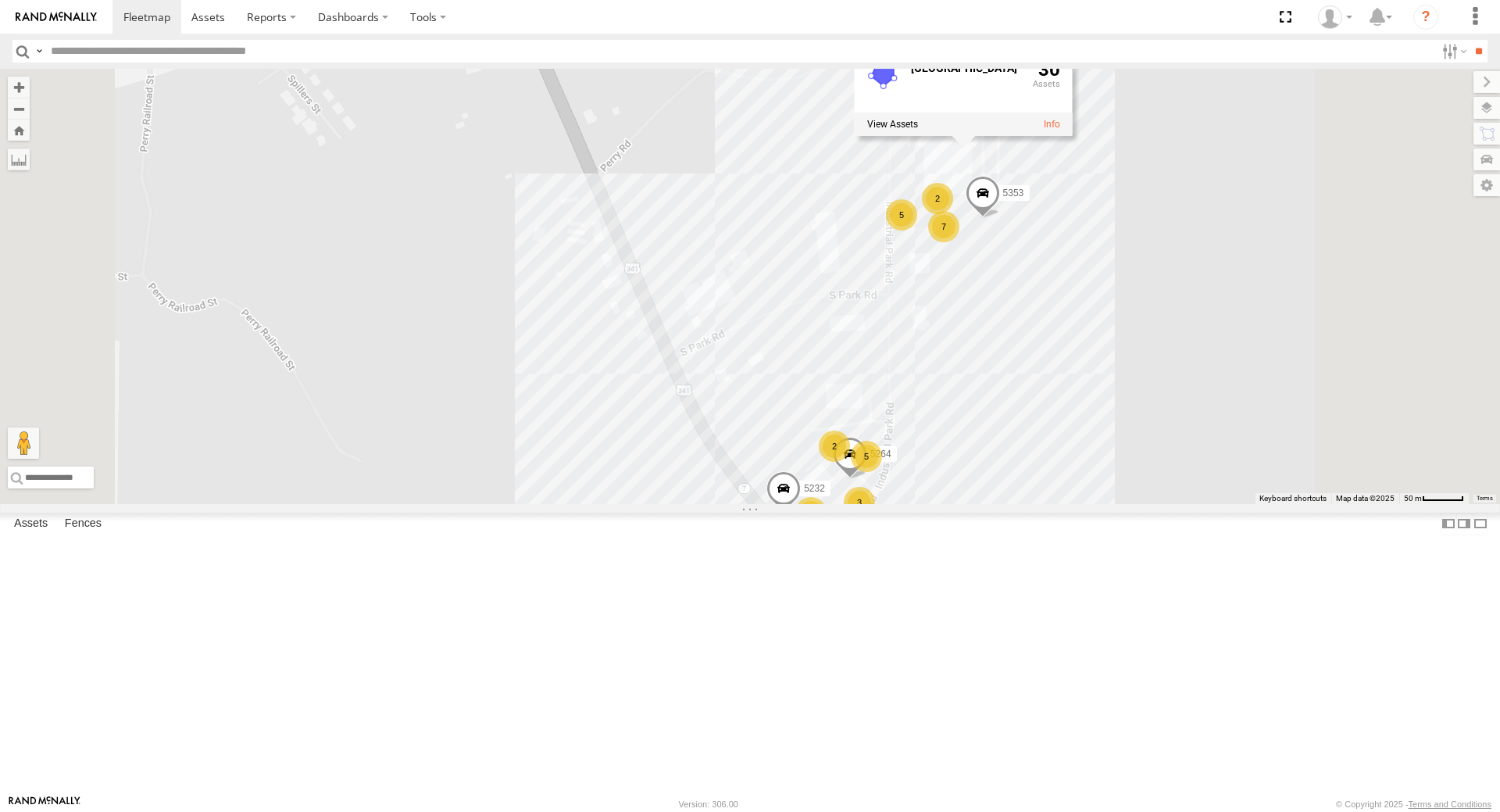
drag, startPoint x: 1178, startPoint y: 327, endPoint x: 1146, endPoint y: 506, distance: 181.8
click at [1146, 504] on div "7774T T3214 5286 40022T 40084T T3201 BAD 305436 47123T 5381-Sold 37095T 37139T …" at bounding box center [750, 286] width 1500 height 435
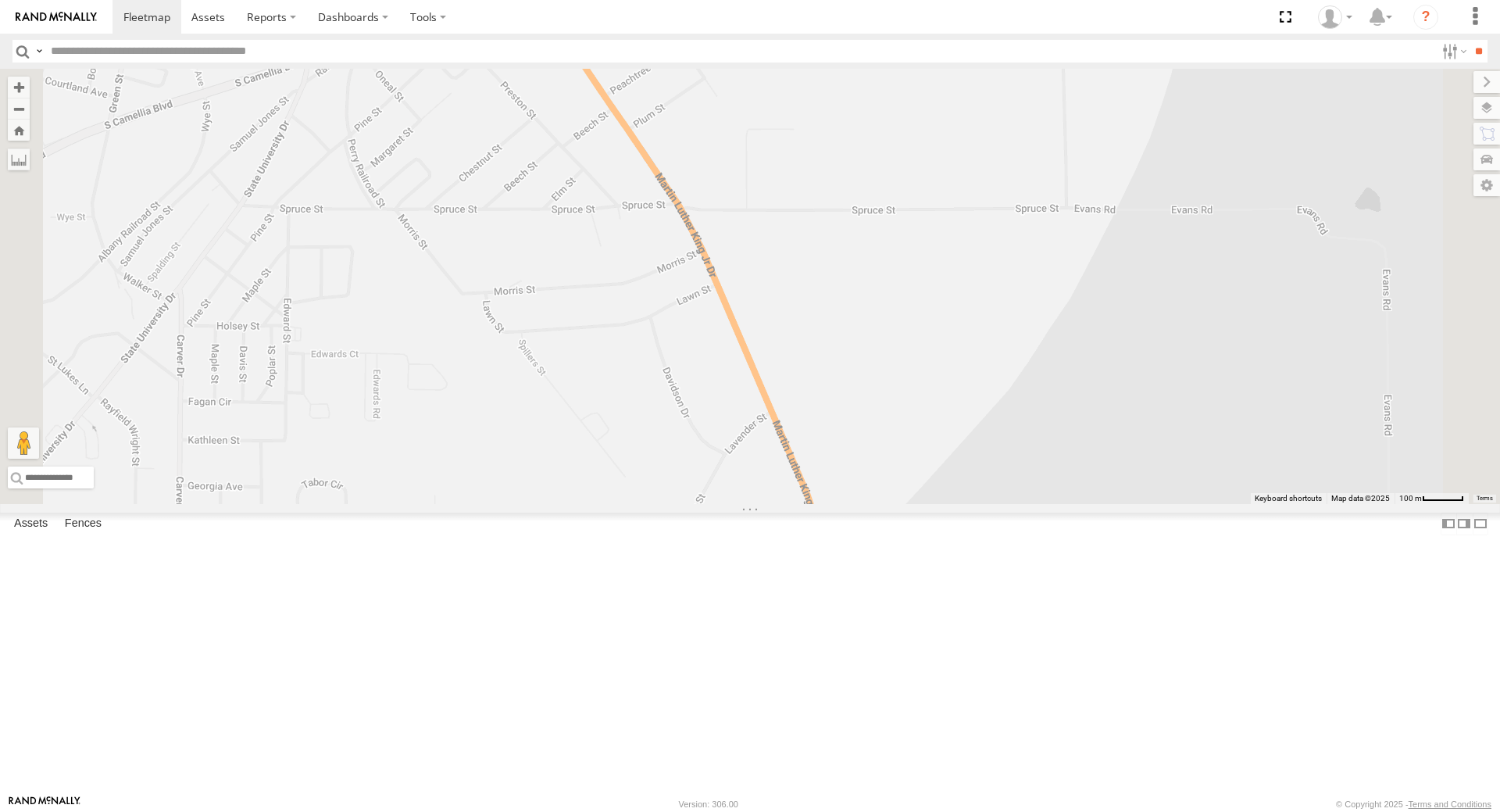
drag, startPoint x: 1149, startPoint y: 263, endPoint x: 1211, endPoint y: 640, distance: 382.1
click at [1211, 504] on div "7774T T3214 5286 40022T 40084T T3201 BAD 305436 47123T 5381-Sold 37095T 37139T …" at bounding box center [750, 286] width 1500 height 435
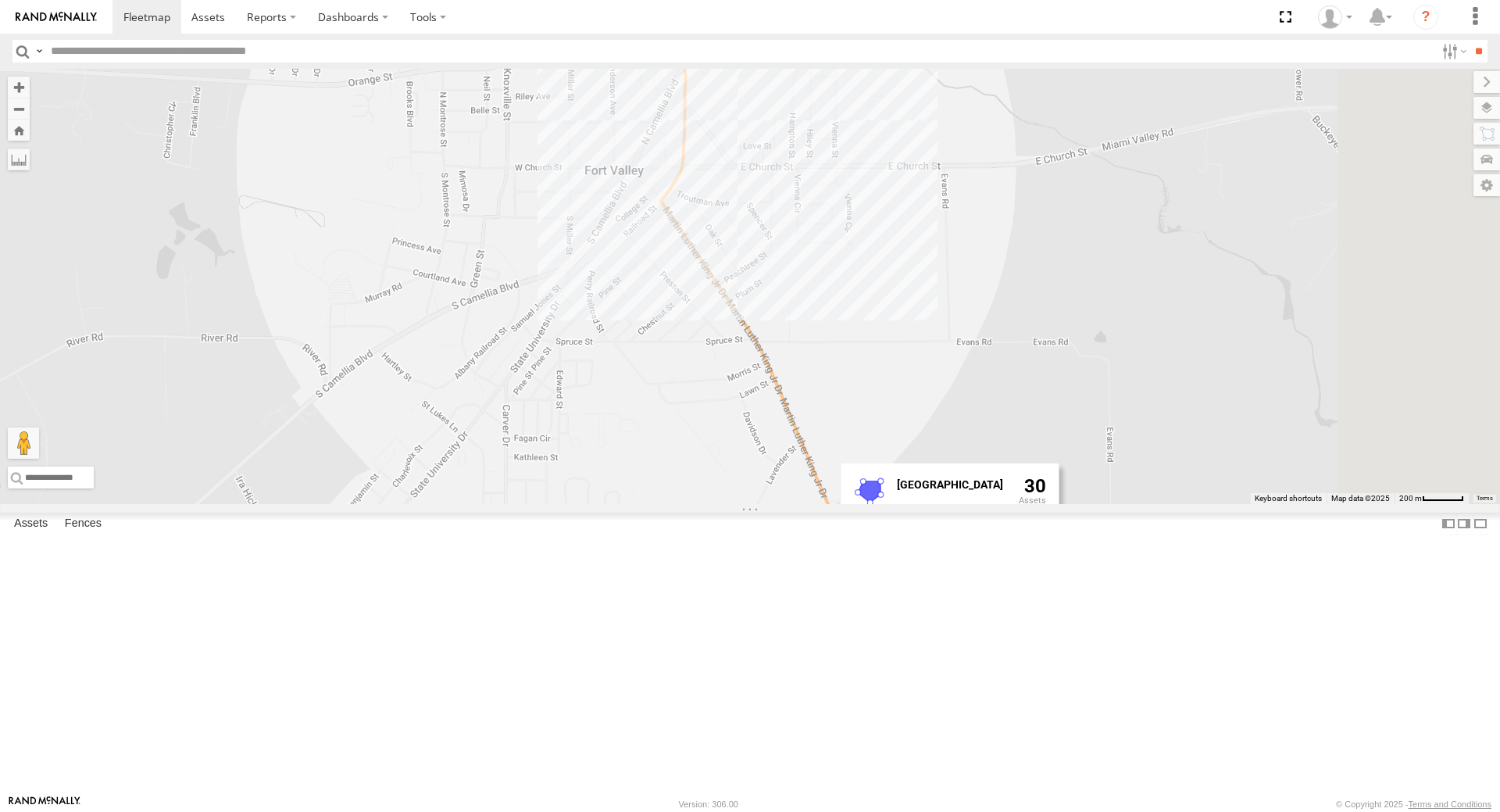
drag, startPoint x: 1424, startPoint y: 649, endPoint x: 1297, endPoint y: 492, distance: 201.9
click at [1297, 492] on div "7774T T3214 5286 40022T 40084T T3201 BAD 305436 47123T 5381-Sold 37095T 37139T …" at bounding box center [750, 286] width 1500 height 435
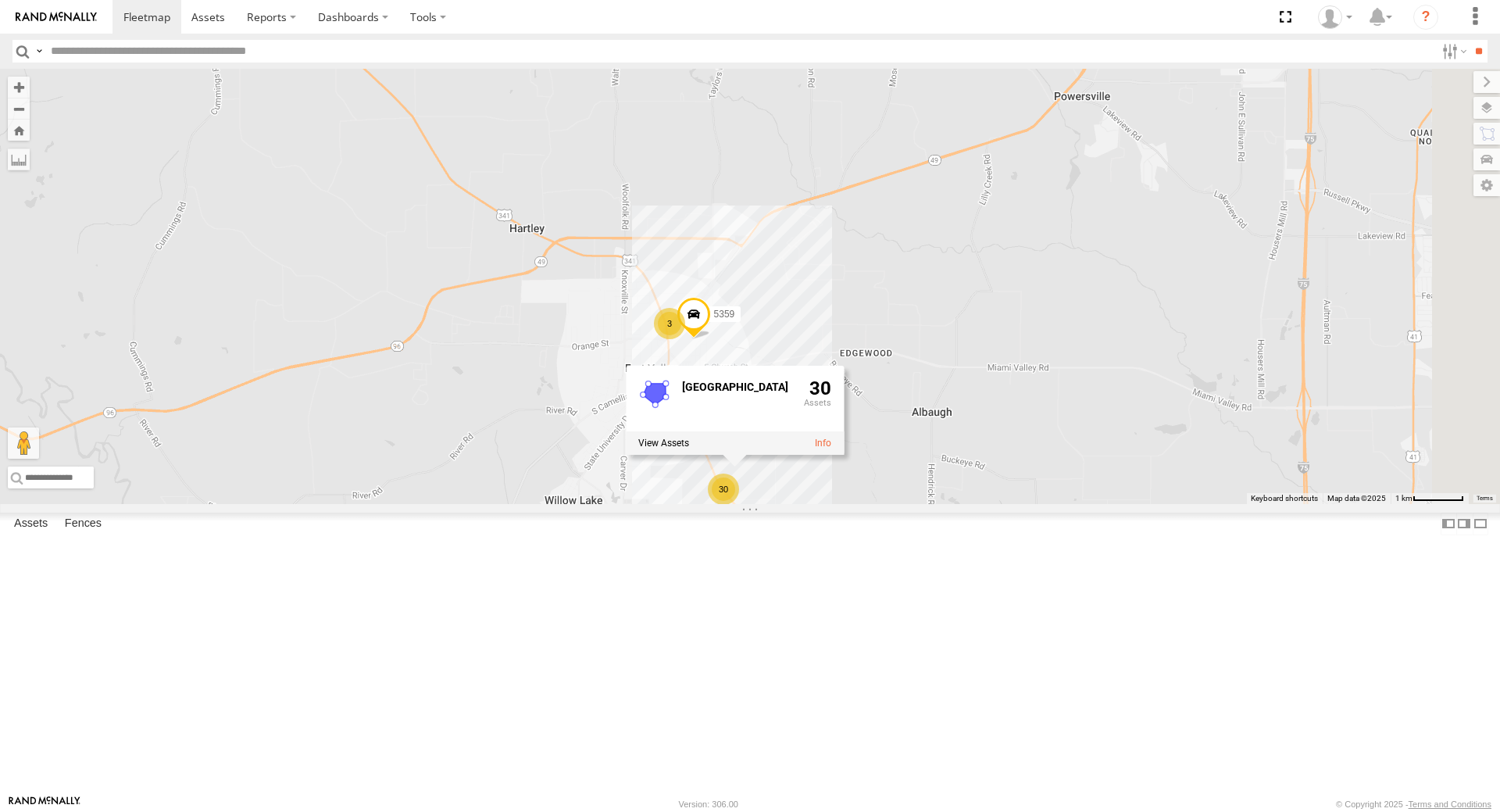
drag, startPoint x: 1328, startPoint y: 638, endPoint x: 1061, endPoint y: 755, distance: 291.5
click at [1062, 504] on div "7774T T3214 5286 40022T 40084T T3201 BAD 305436 47123T 5381-Sold 37095T 37139T …" at bounding box center [750, 286] width 1500 height 435
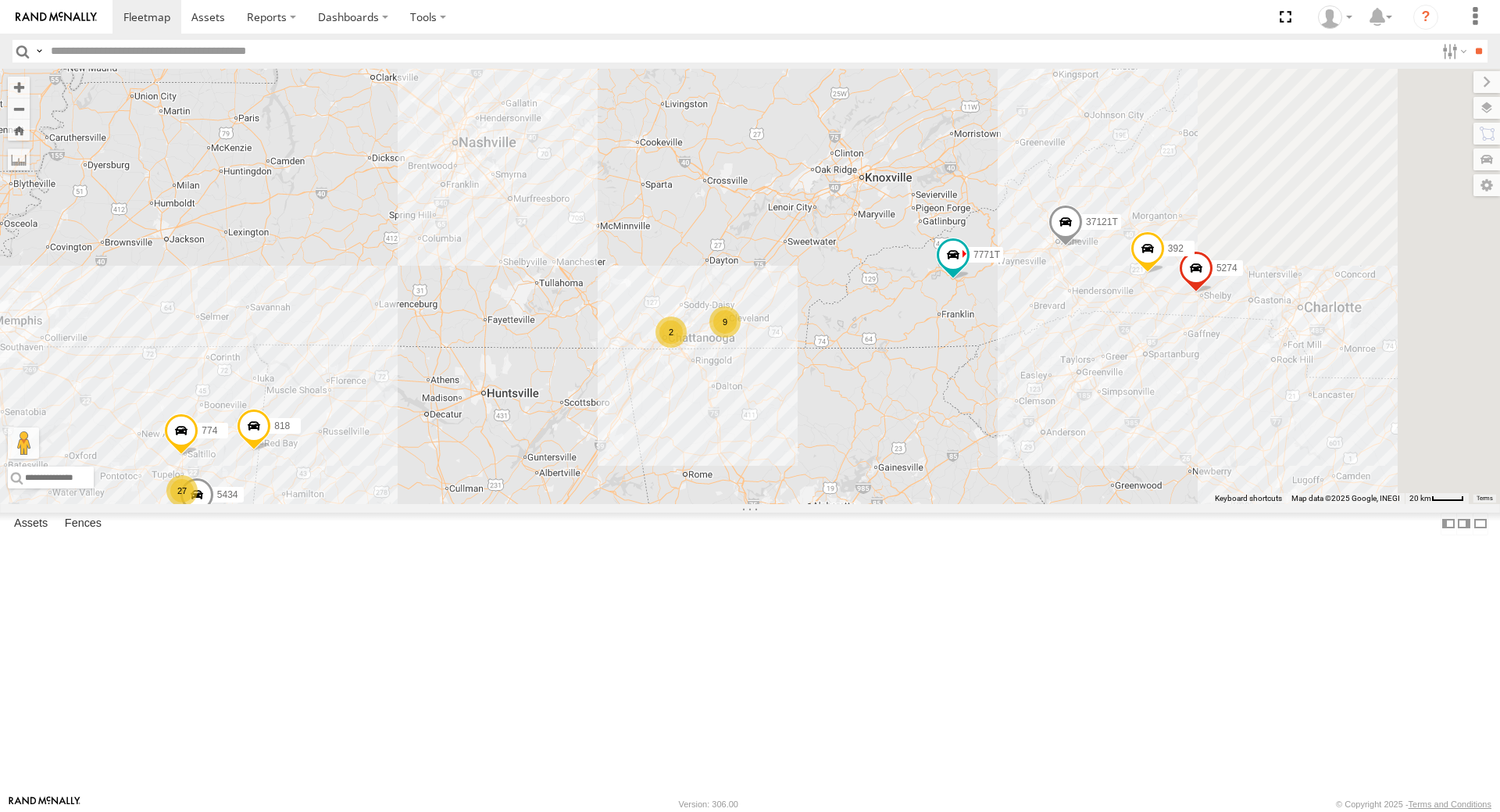
drag, startPoint x: 1093, startPoint y: 292, endPoint x: 557, endPoint y: 804, distance: 741.2
click at [563, 799] on body at bounding box center [750, 406] width 1500 height 812
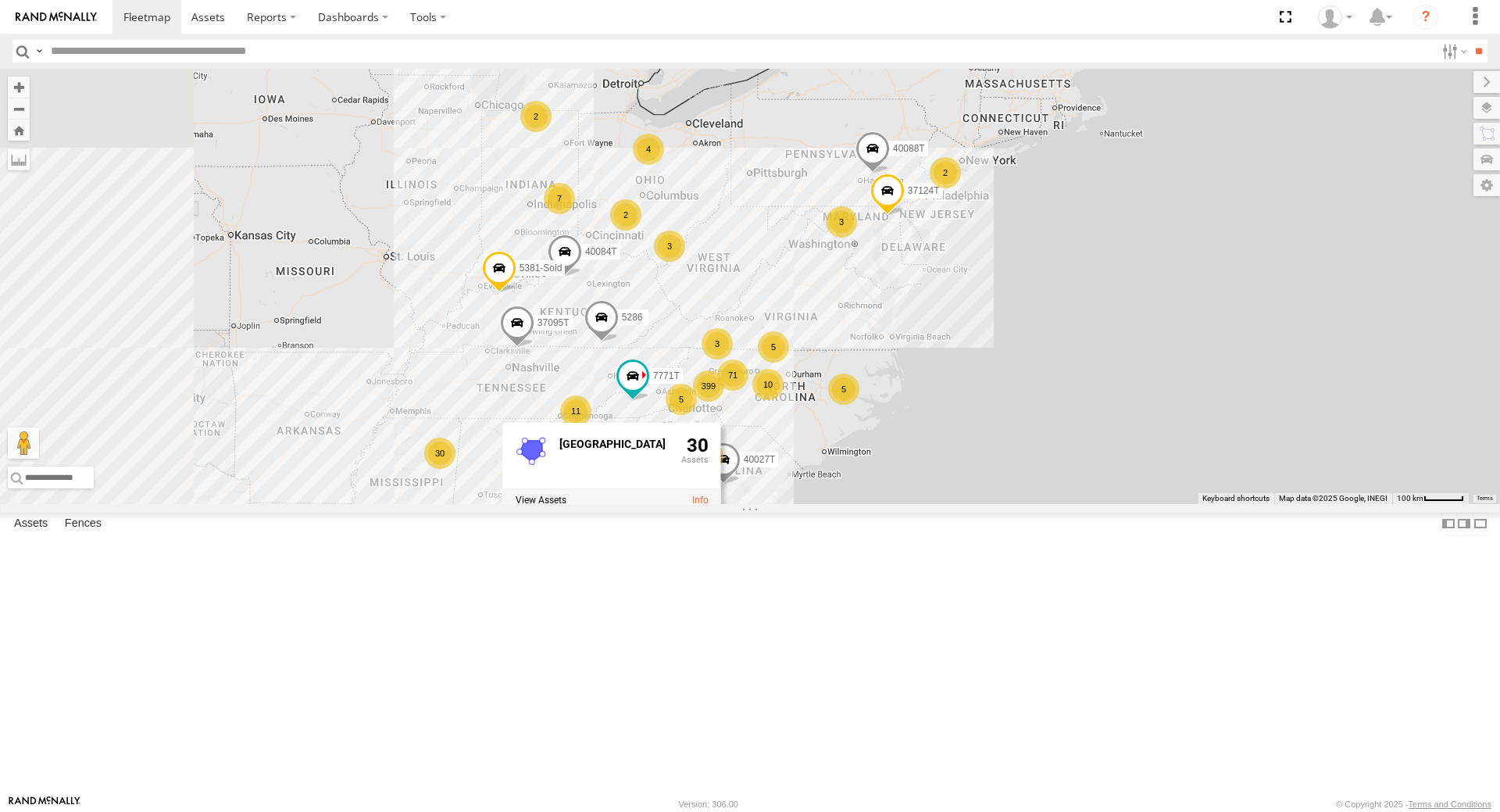
drag, startPoint x: 866, startPoint y: 540, endPoint x: 1016, endPoint y: 541, distance: 150.0
click at [999, 504] on div "7774T T3214 5286 40022T 40084T T3201 BAD 305436 47123T 5381-Sold 37095T 37139T …" at bounding box center [750, 286] width 1500 height 435
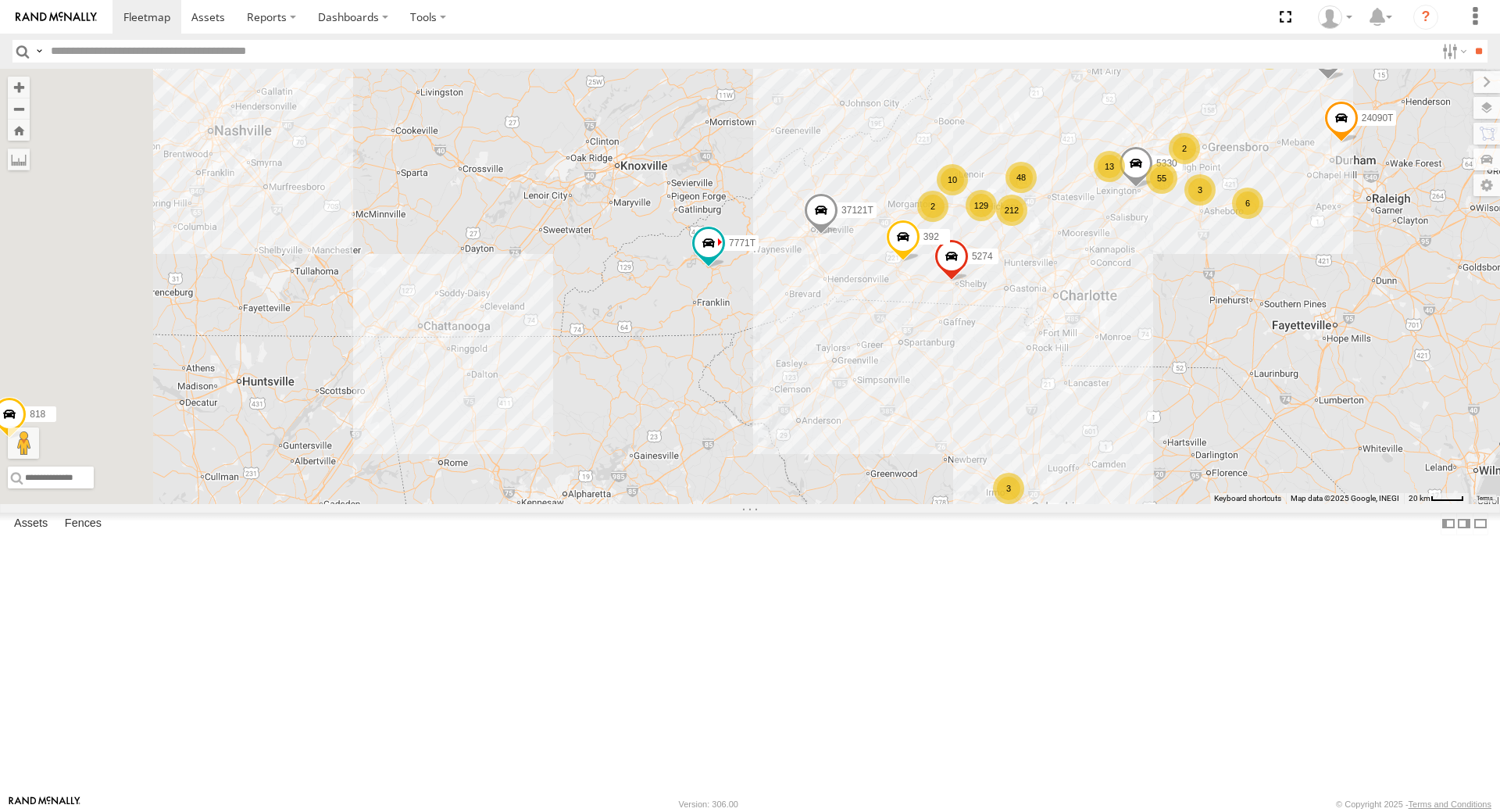
drag, startPoint x: 783, startPoint y: 562, endPoint x: 1262, endPoint y: 548, distance: 479.2
click at [1262, 504] on div "7774T T3214 5286 40022T 40084T T3201 BAD 305436 47123T 5381-Sold 37095T 37139T …" at bounding box center [750, 286] width 1500 height 435
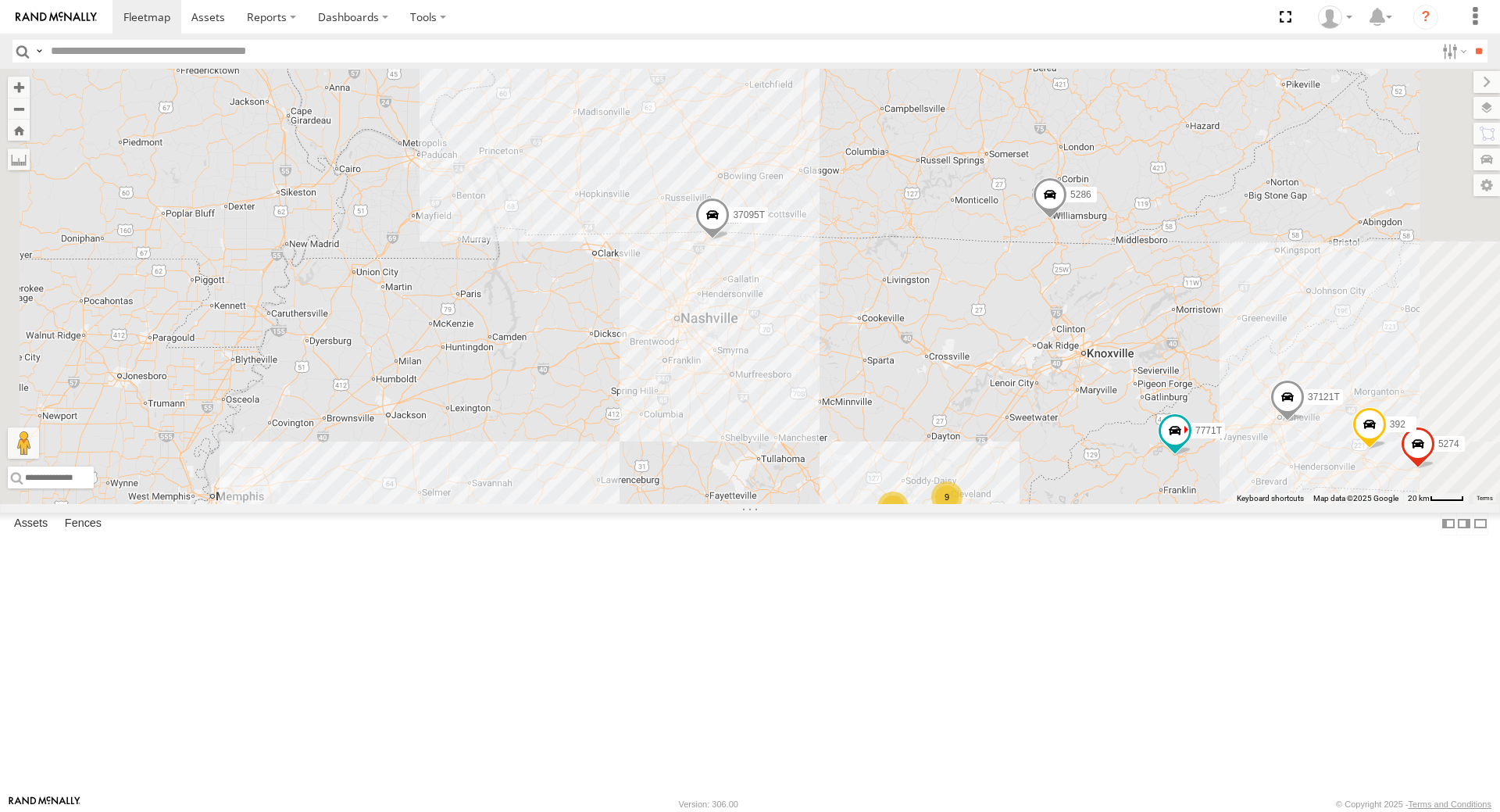
click at [658, 22] on span at bounding box center [641, 1] width 34 height 42
click at [918, 275] on div "7774T T3214 5286 40022T 40084T T3201 BAD 305436 47123T 5381-Sold 37095T 37139T …" at bounding box center [750, 286] width 1500 height 435
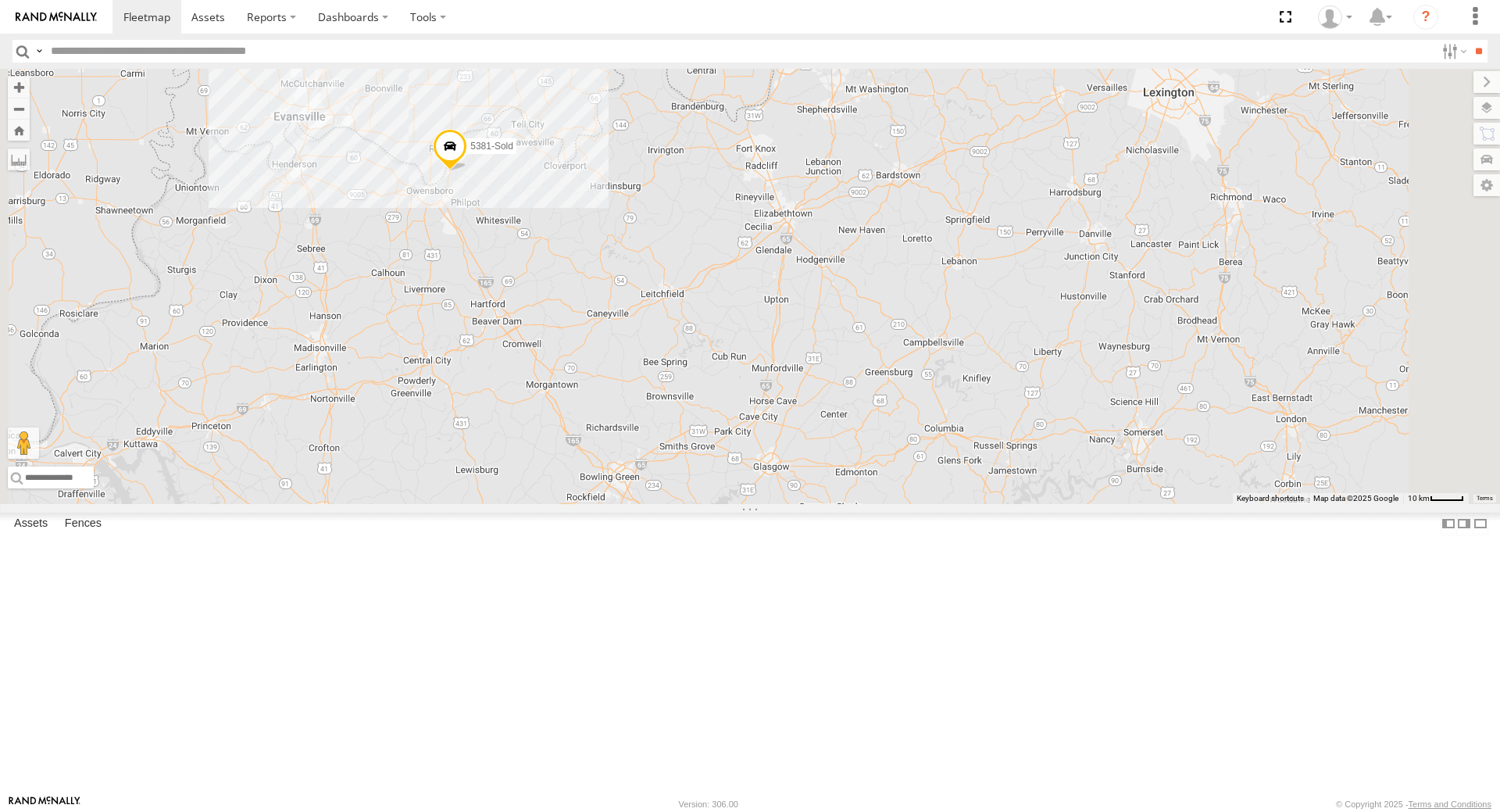
drag, startPoint x: 996, startPoint y: 255, endPoint x: 1036, endPoint y: 688, distance: 434.8
click at [1036, 504] on div "7774T T3214 5286 40022T 40084T T3201 BAD 305436 47123T 5381-Sold 37095T 37139T …" at bounding box center [750, 286] width 1500 height 435
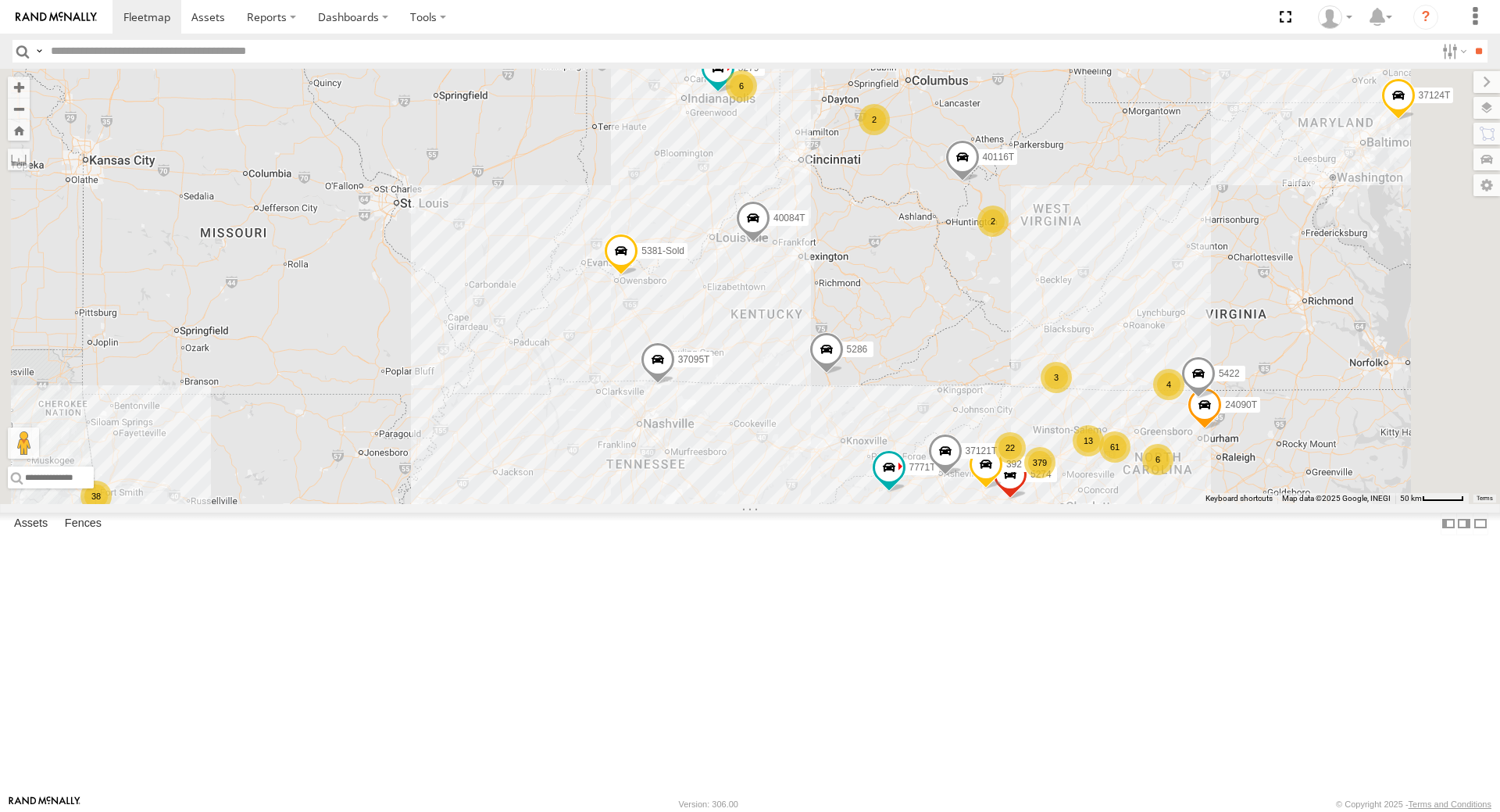
drag, startPoint x: 1086, startPoint y: 707, endPoint x: 963, endPoint y: 533, distance: 213.1
click at [963, 504] on div "7774T T3214 5286 40022T 40084T T3201 BAD 305436 47123T 5381-Sold 37095T 37139T …" at bounding box center [750, 286] width 1500 height 435
click at [790, 528] on div "9" at bounding box center [774, 512] width 31 height 31
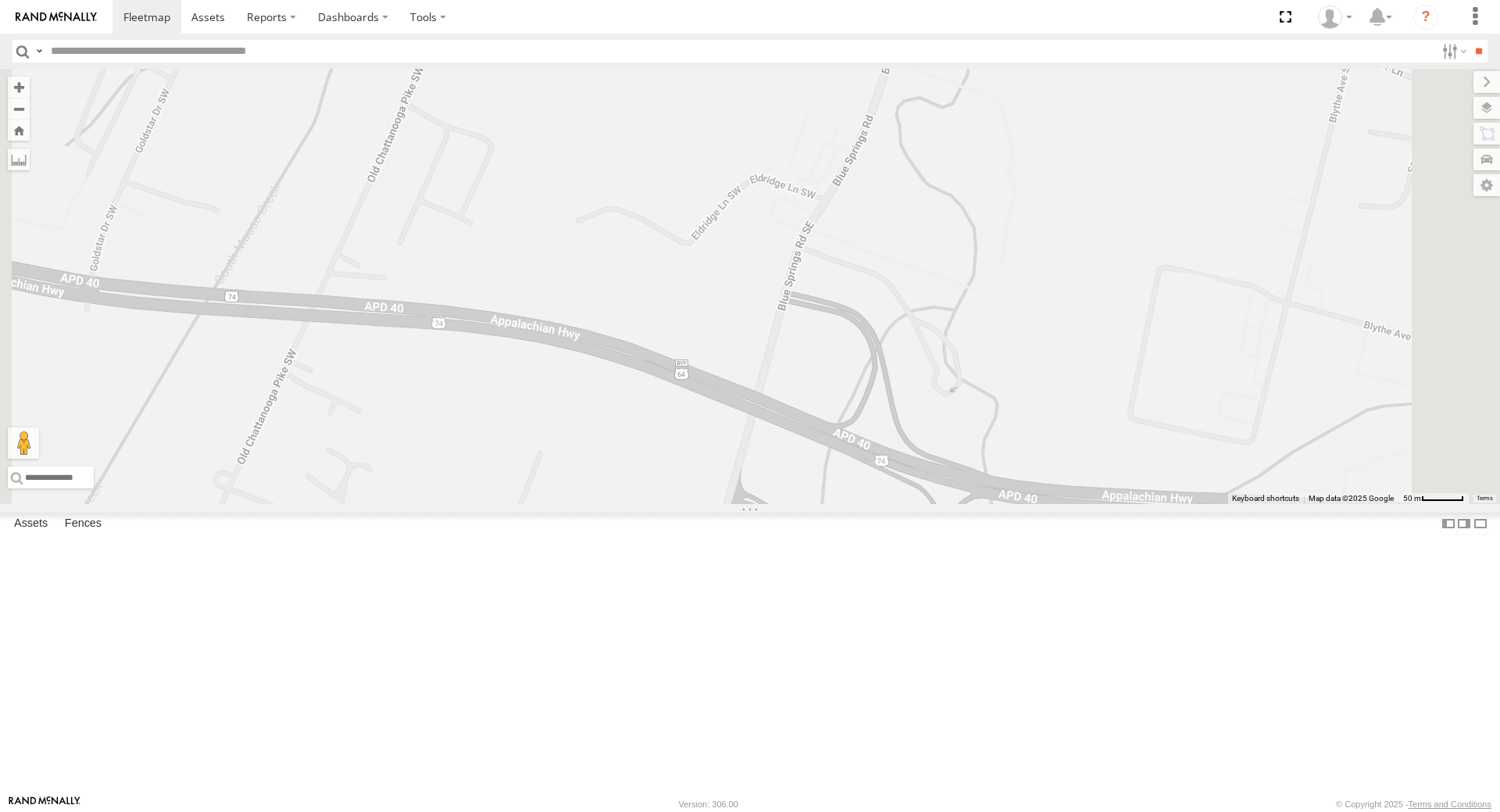
drag, startPoint x: 1356, startPoint y: 377, endPoint x: 1090, endPoint y: 741, distance: 450.8
click at [1091, 504] on div "7774T T3214 5286 40022T 40084T T3201 BAD 305436 47123T 5381-Sold 37095T 37139T …" at bounding box center [750, 286] width 1500 height 435
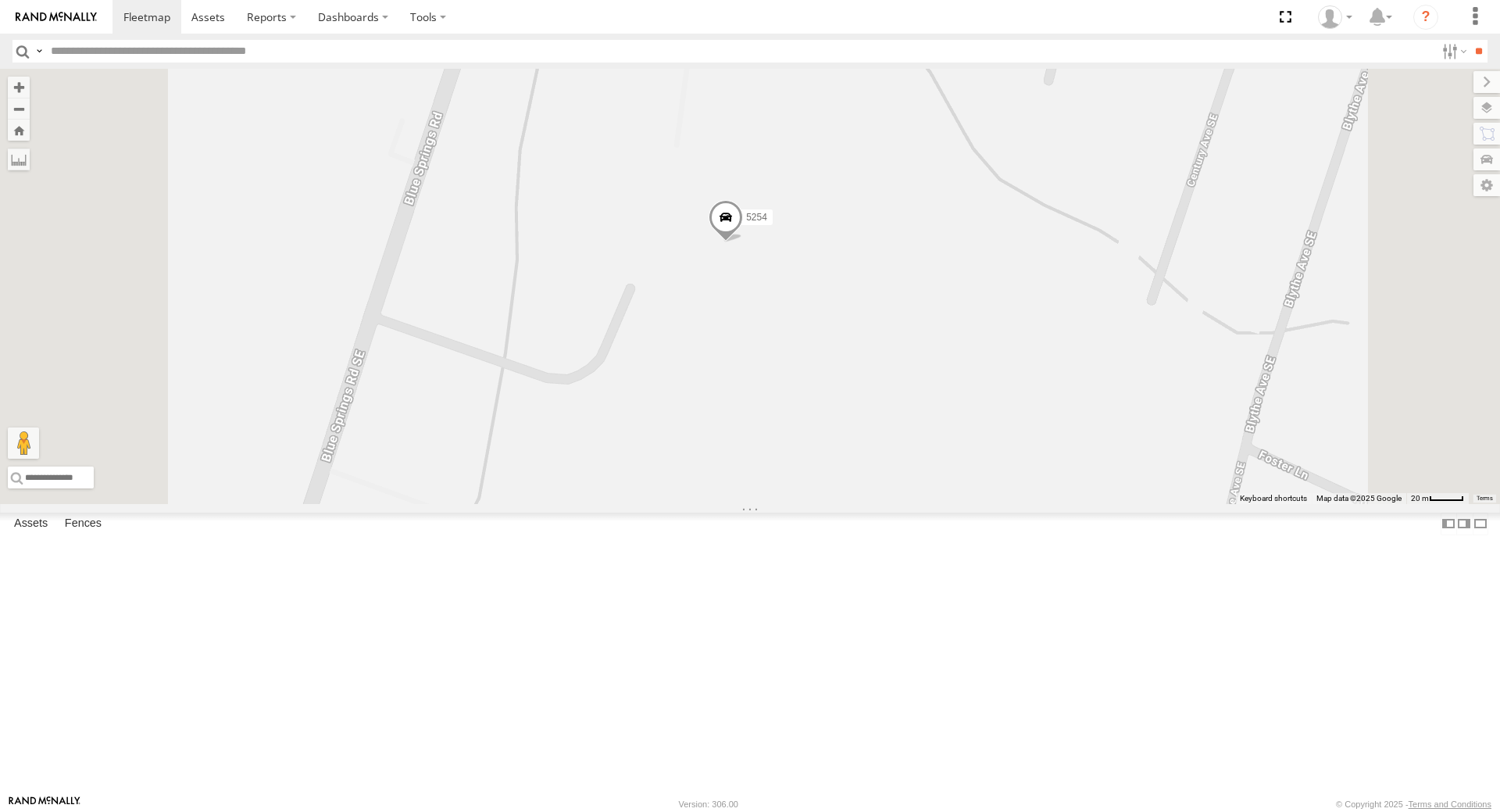
drag, startPoint x: 992, startPoint y: 349, endPoint x: 1112, endPoint y: 842, distance: 507.4
click at [1112, 811] on html at bounding box center [750, 406] width 1500 height 812
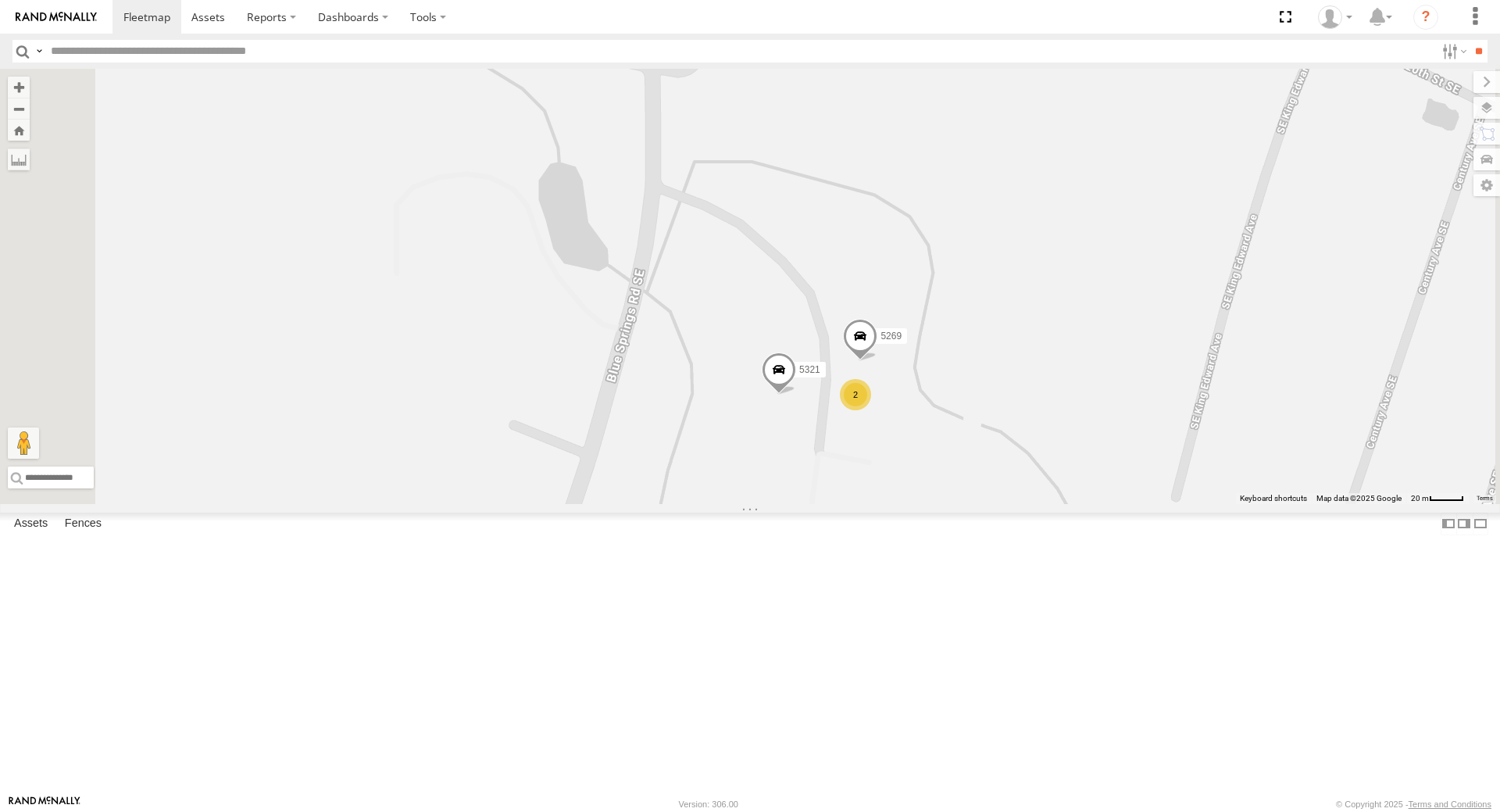
click at [796, 395] on span at bounding box center [779, 373] width 34 height 42
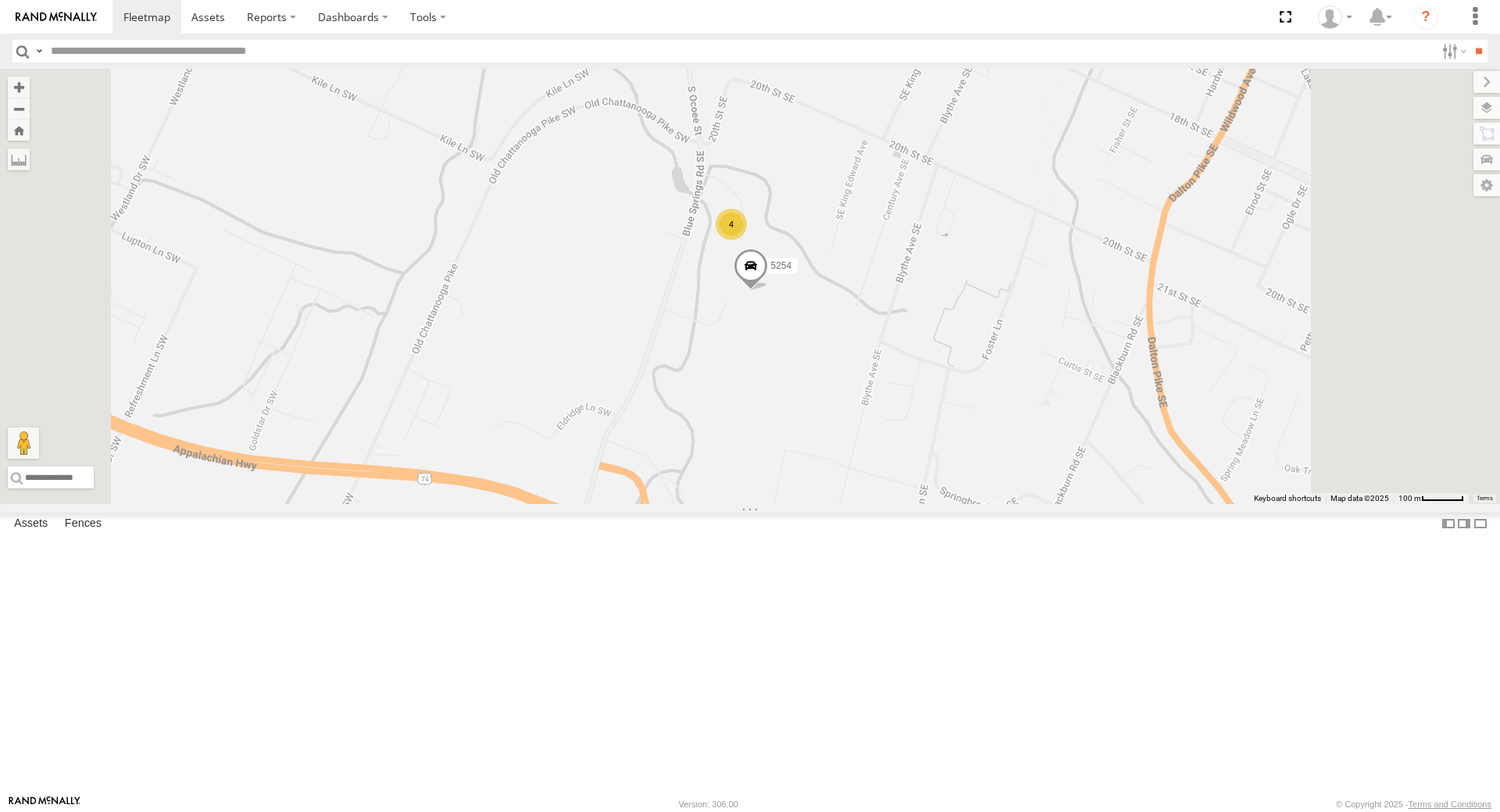
drag, startPoint x: 1190, startPoint y: 709, endPoint x: 1108, endPoint y: 380, distance: 339.1
click at [1117, 369] on div "7774T T3214 5286 40022T 40084T T3201 BAD 305436 47123T 5381-Sold 37095T 37139T …" at bounding box center [750, 286] width 1500 height 435
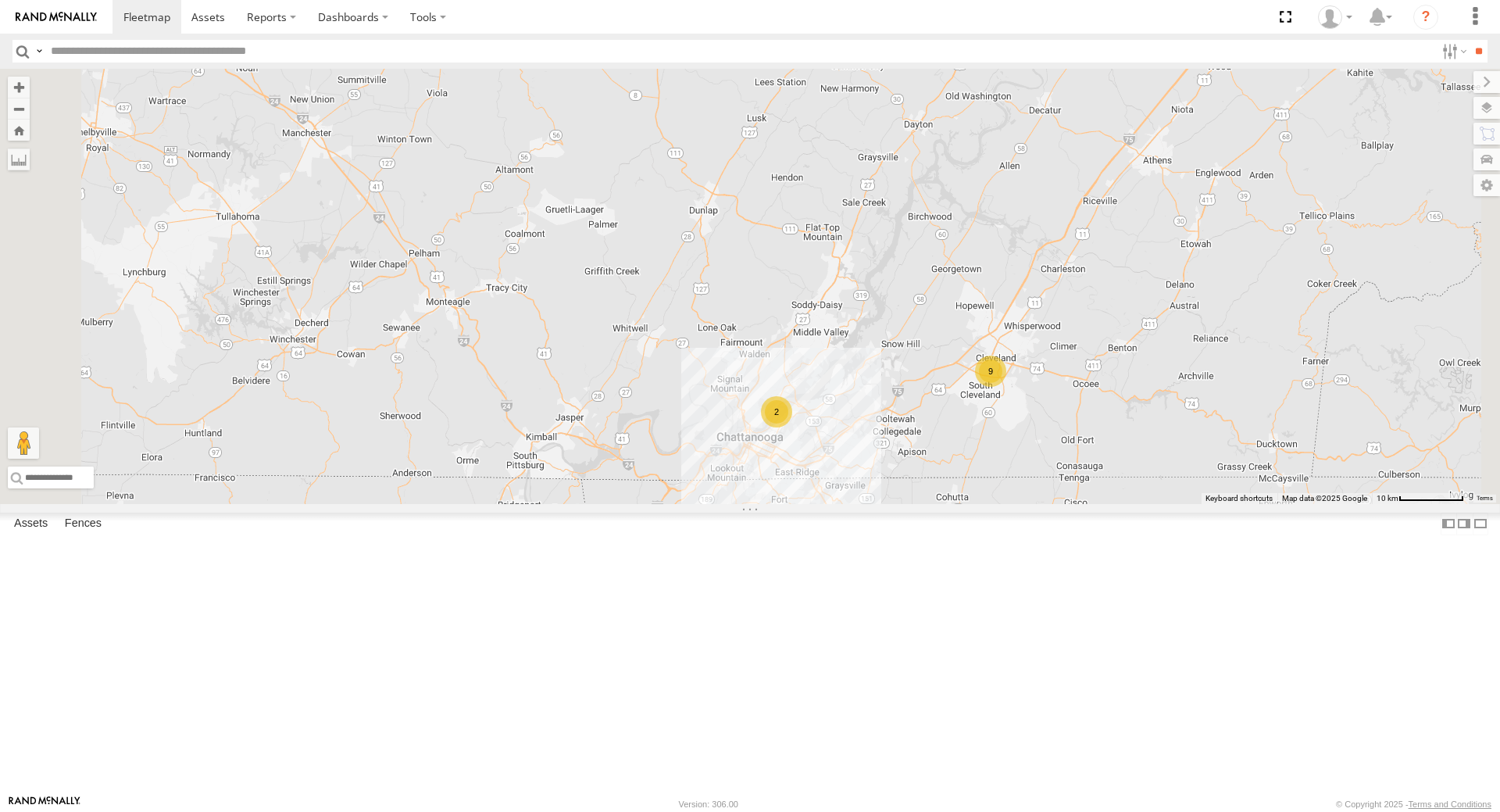
click at [792, 427] on div "2" at bounding box center [776, 411] width 31 height 31
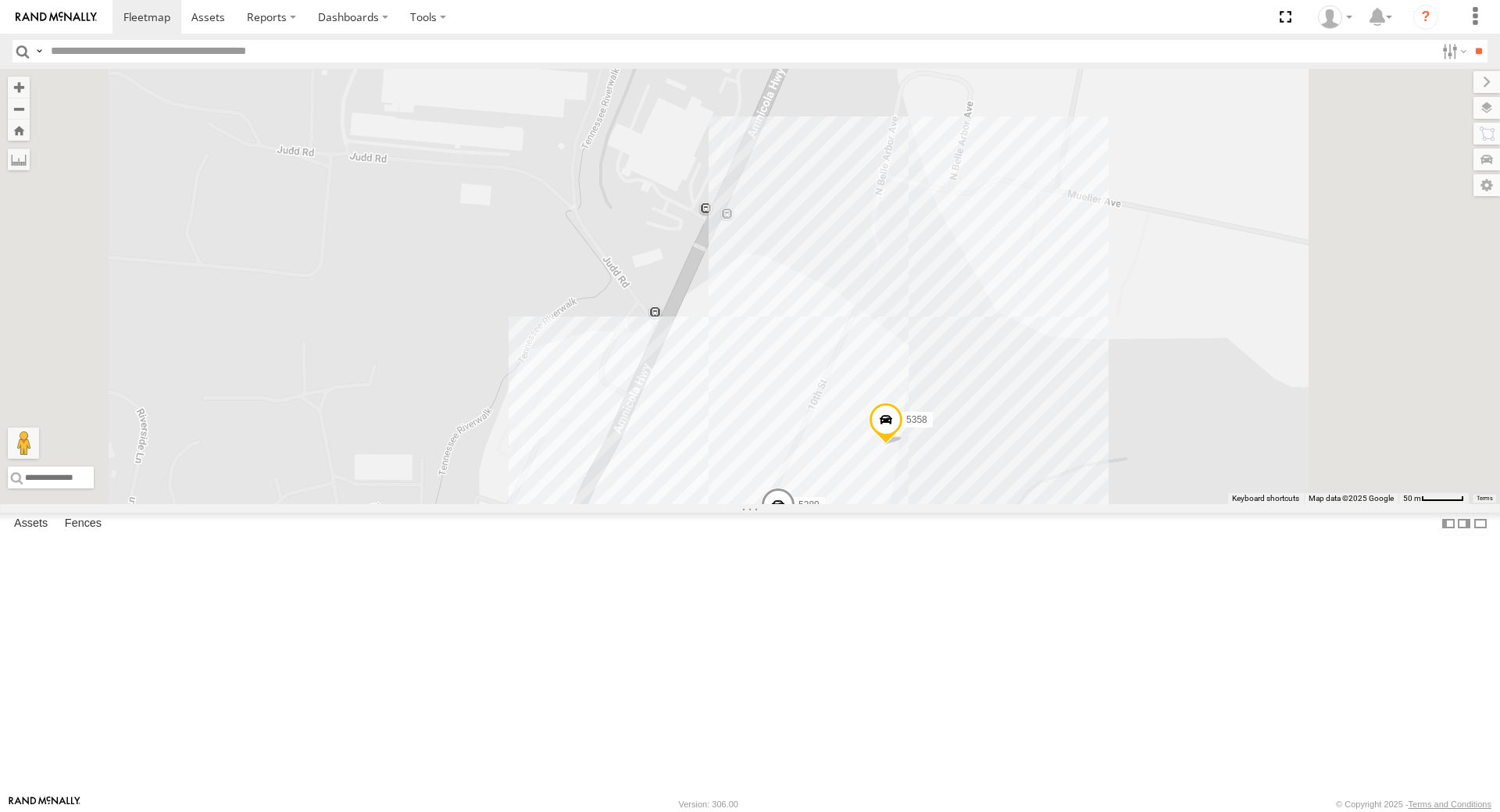
drag, startPoint x: 1098, startPoint y: 402, endPoint x: 1027, endPoint y: 506, distance: 125.9
click at [1027, 504] on div "7774T T3214 5286 40022T 40084T T3201 BAD 305436 47123T 5381-Sold 37095T 37139T …" at bounding box center [750, 286] width 1500 height 435
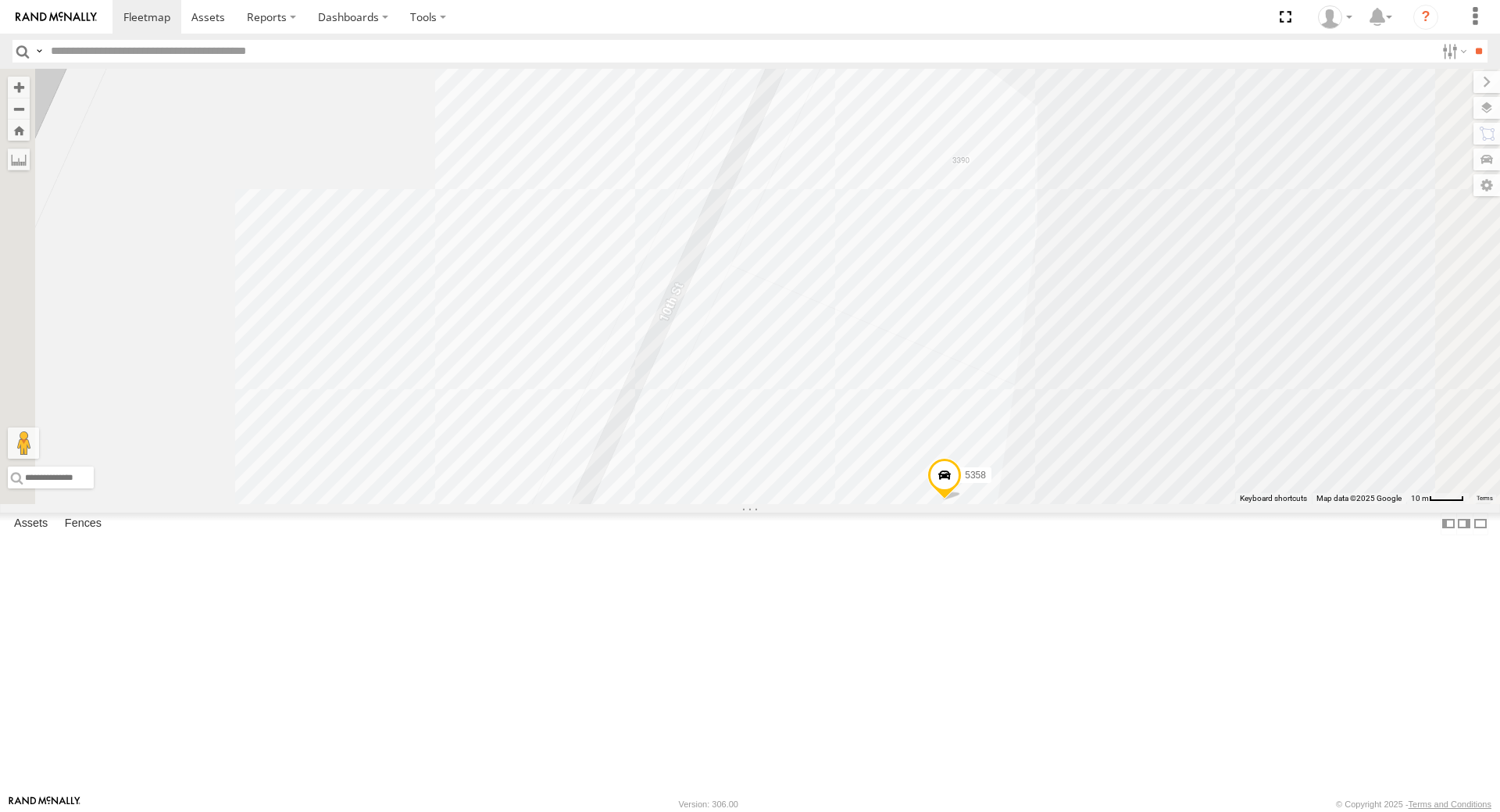
click at [961, 500] on span at bounding box center [944, 478] width 34 height 42
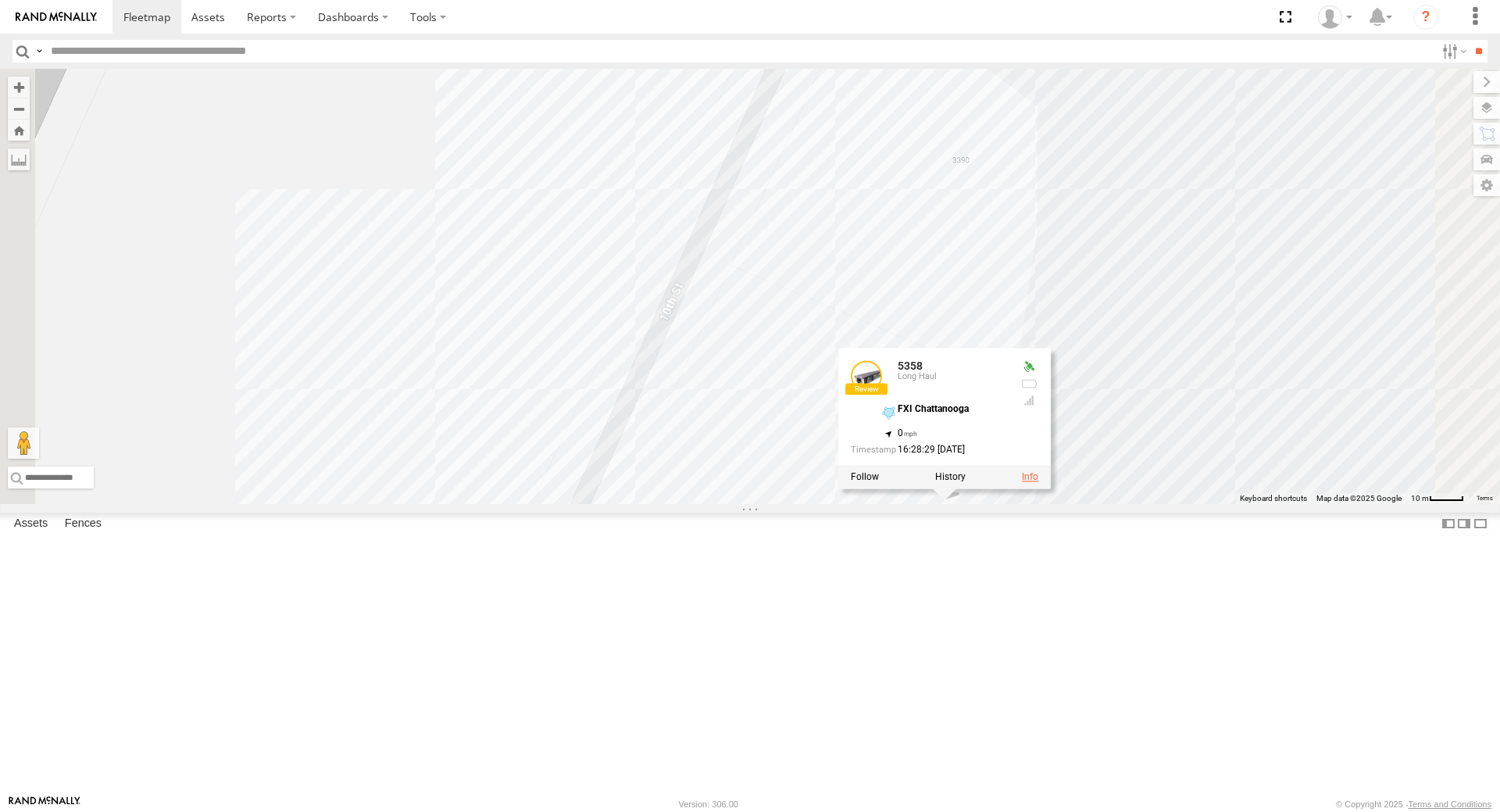
click at [1038, 482] on link at bounding box center [1030, 476] width 16 height 11
